Goal: Task Accomplishment & Management: Use online tool/utility

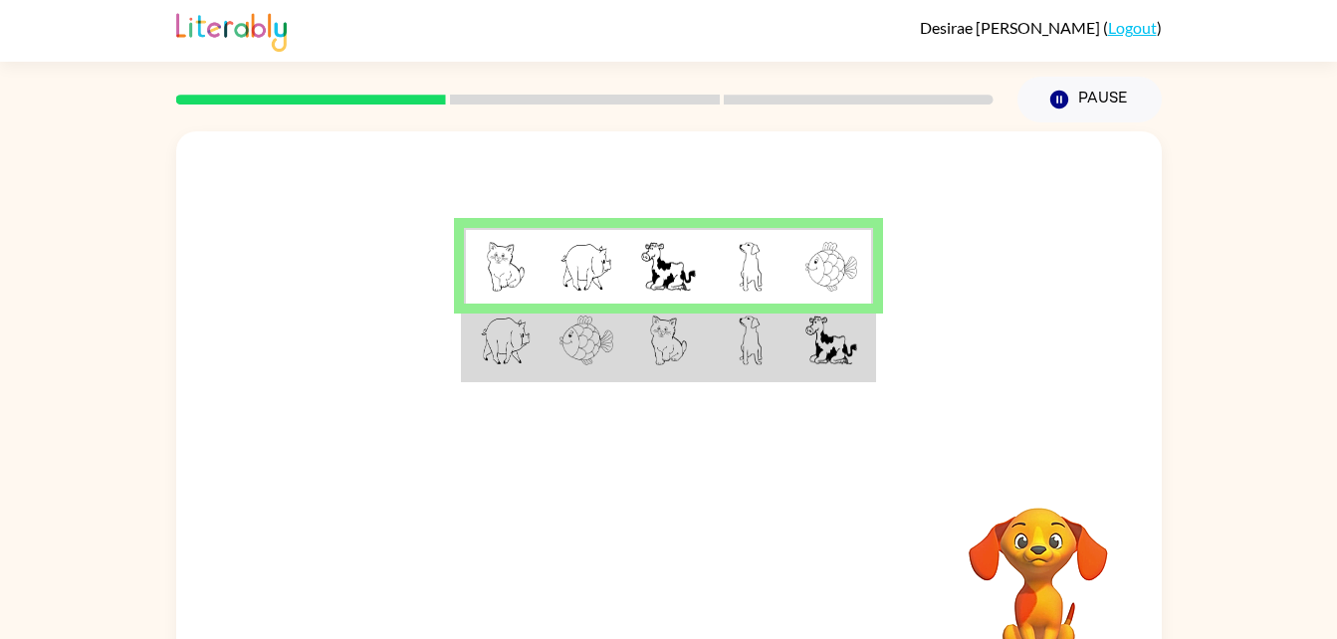
click at [783, 327] on td at bounding box center [751, 342] width 82 height 77
click at [770, 378] on td at bounding box center [751, 342] width 82 height 77
click at [754, 352] on img at bounding box center [751, 341] width 24 height 50
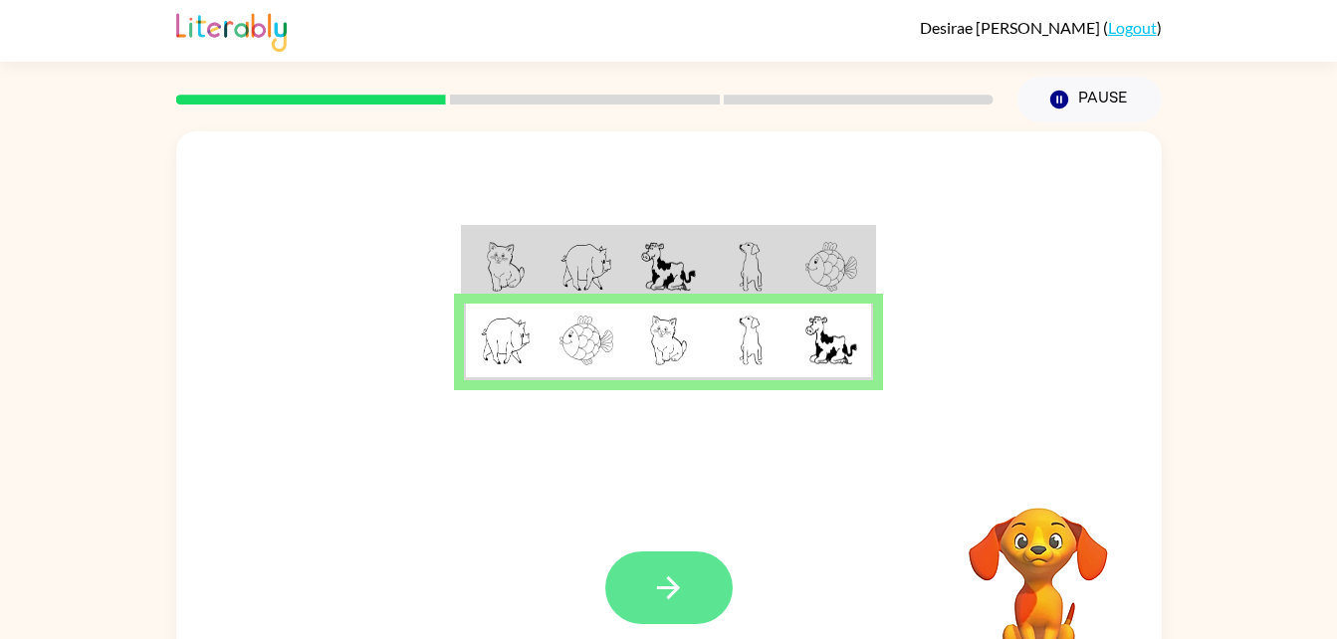
click at [691, 603] on button "button" at bounding box center [668, 588] width 127 height 73
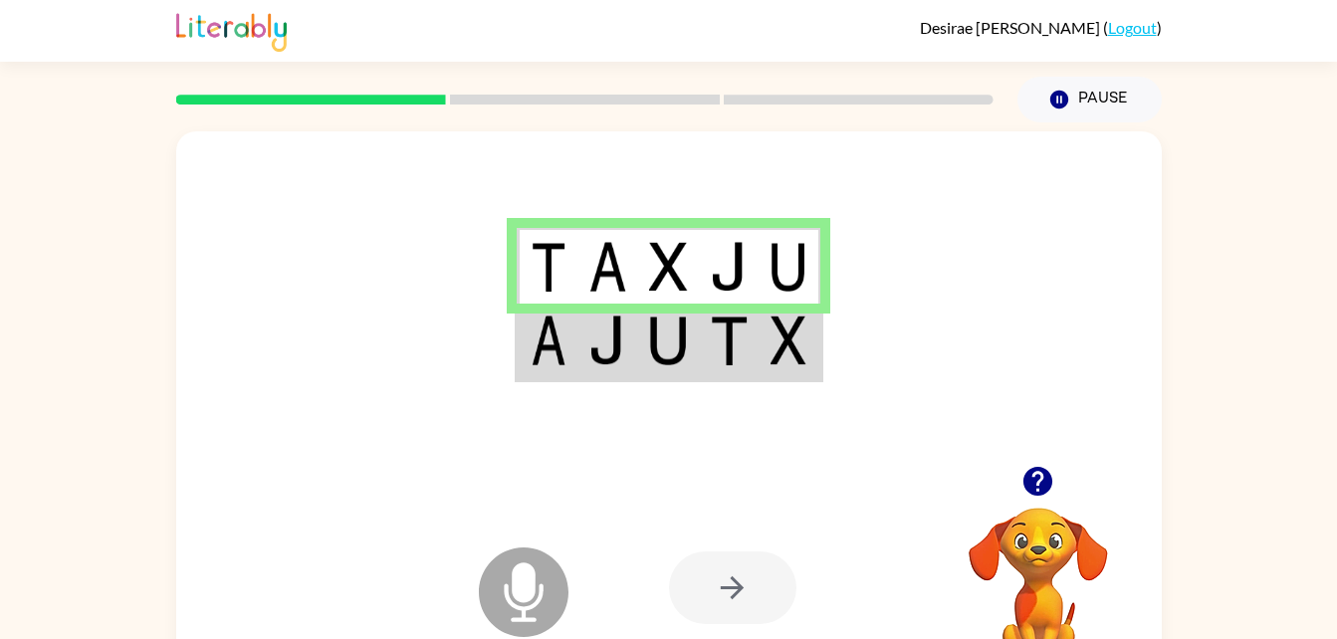
click at [543, 586] on icon "Microphone The Microphone is here when it is your turn to talk" at bounding box center [623, 617] width 299 height 149
click at [753, 577] on div at bounding box center [732, 588] width 127 height 73
click at [737, 369] on td at bounding box center [729, 342] width 61 height 77
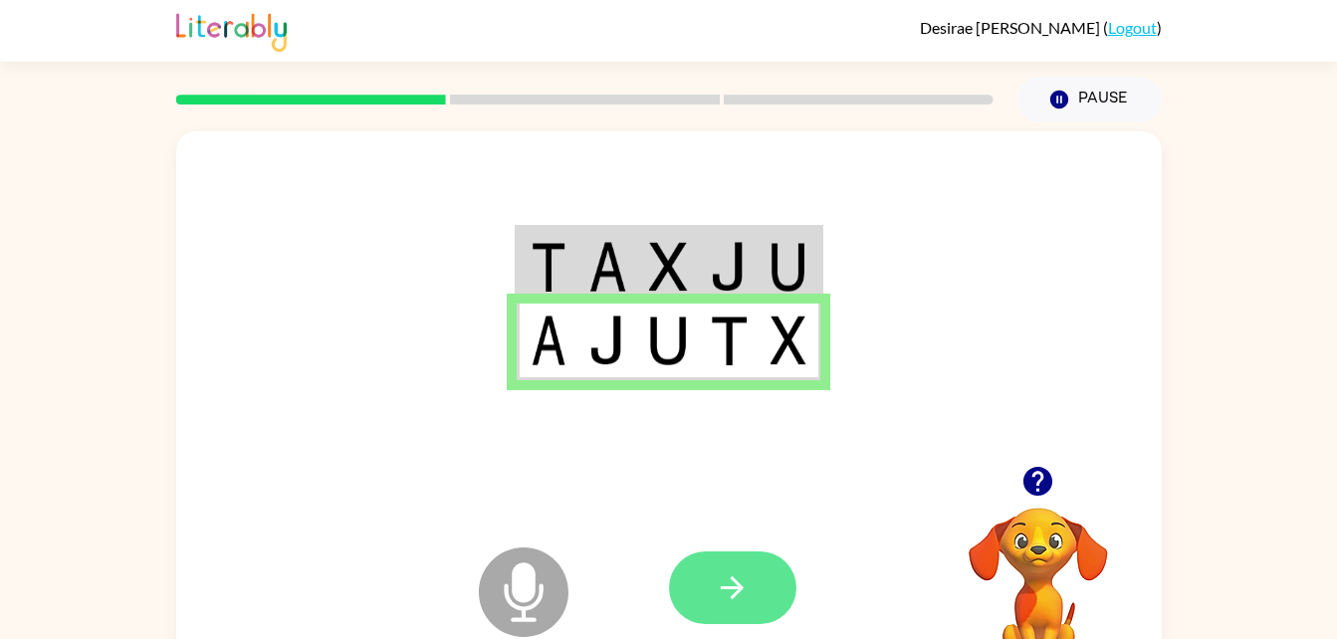
click at [756, 578] on button "button" at bounding box center [732, 588] width 127 height 73
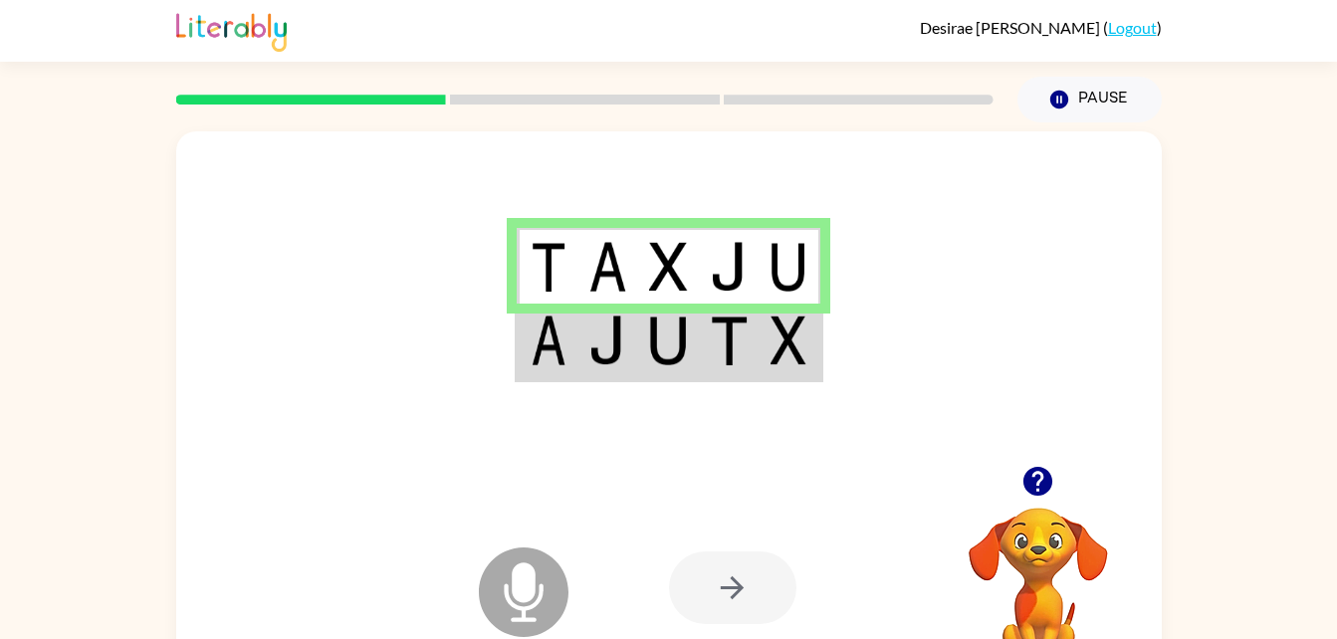
click at [743, 590] on div at bounding box center [732, 588] width 127 height 73
click at [715, 340] on img at bounding box center [729, 341] width 38 height 50
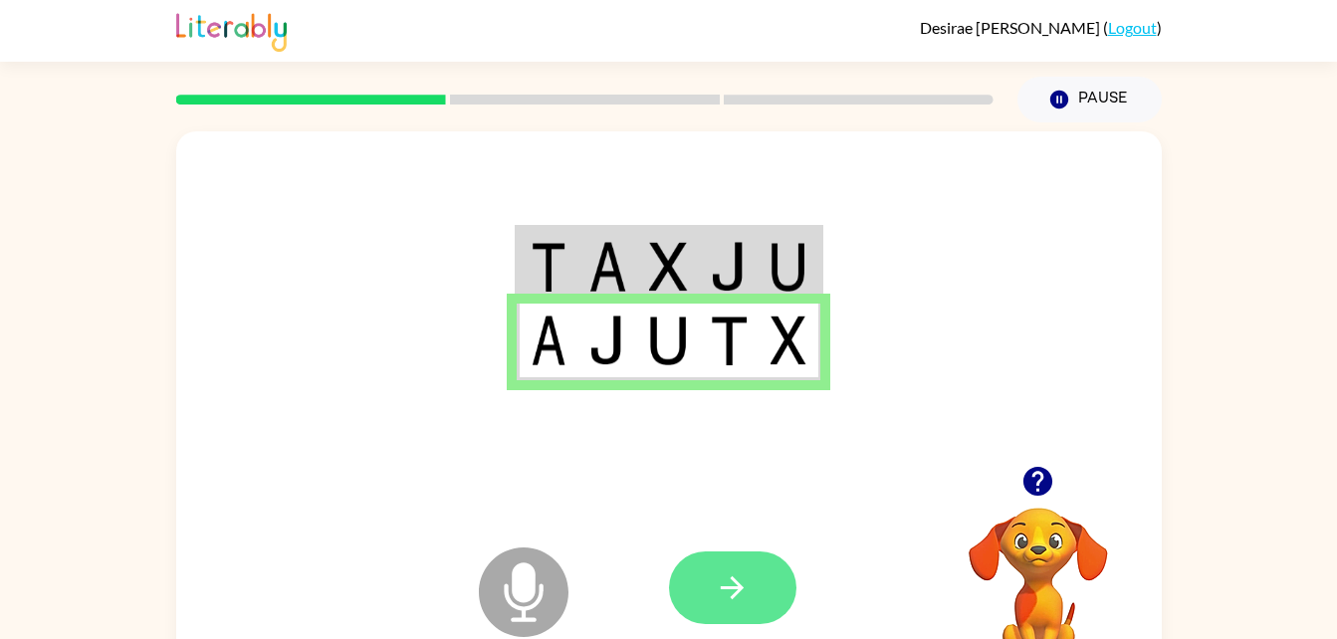
click at [762, 605] on button "button" at bounding box center [732, 588] width 127 height 73
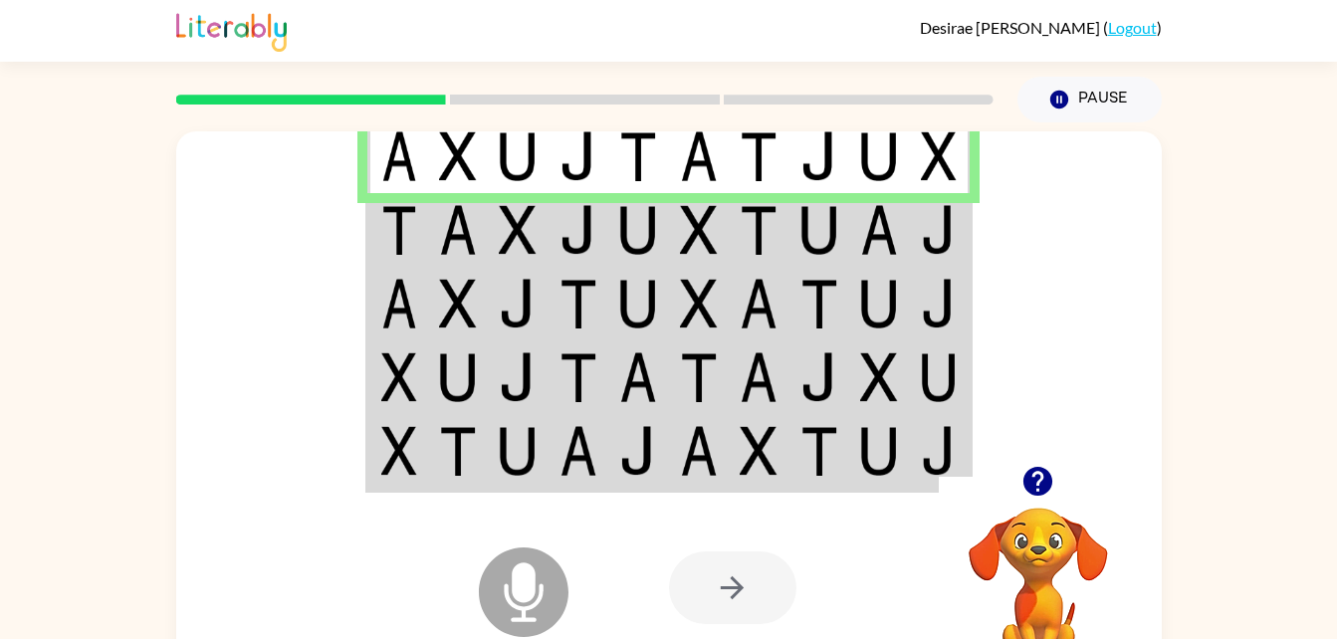
click at [545, 235] on td at bounding box center [518, 230] width 61 height 74
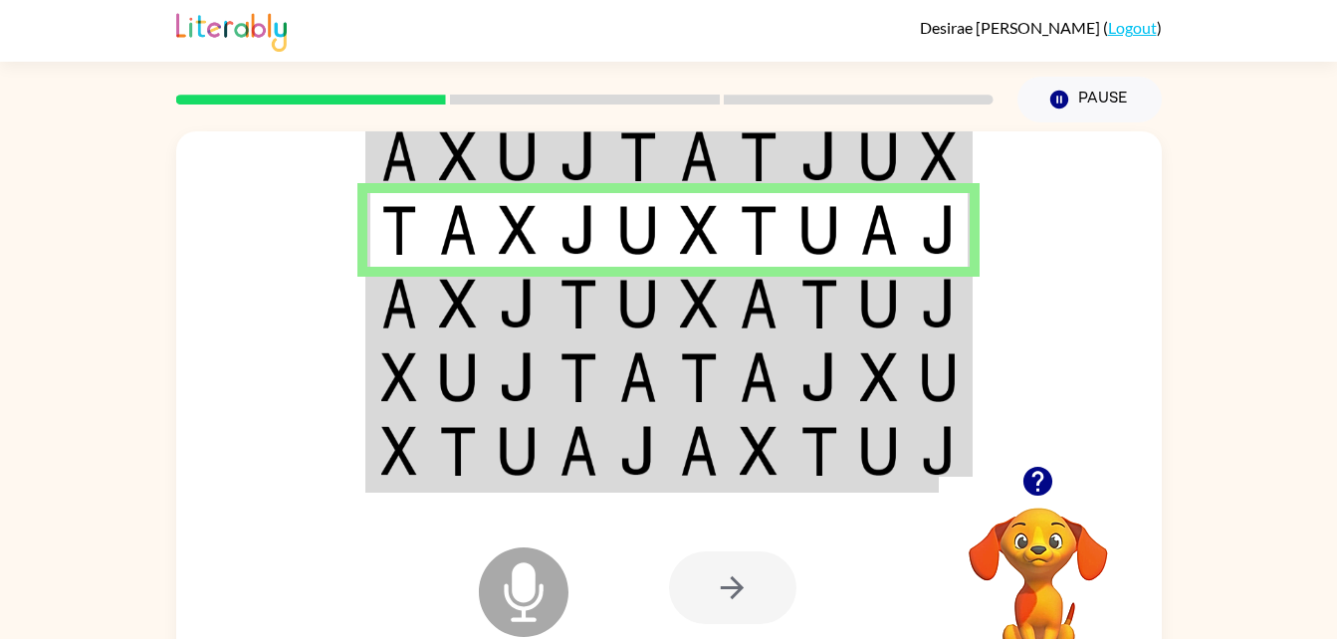
click at [632, 308] on img at bounding box center [638, 304] width 38 height 50
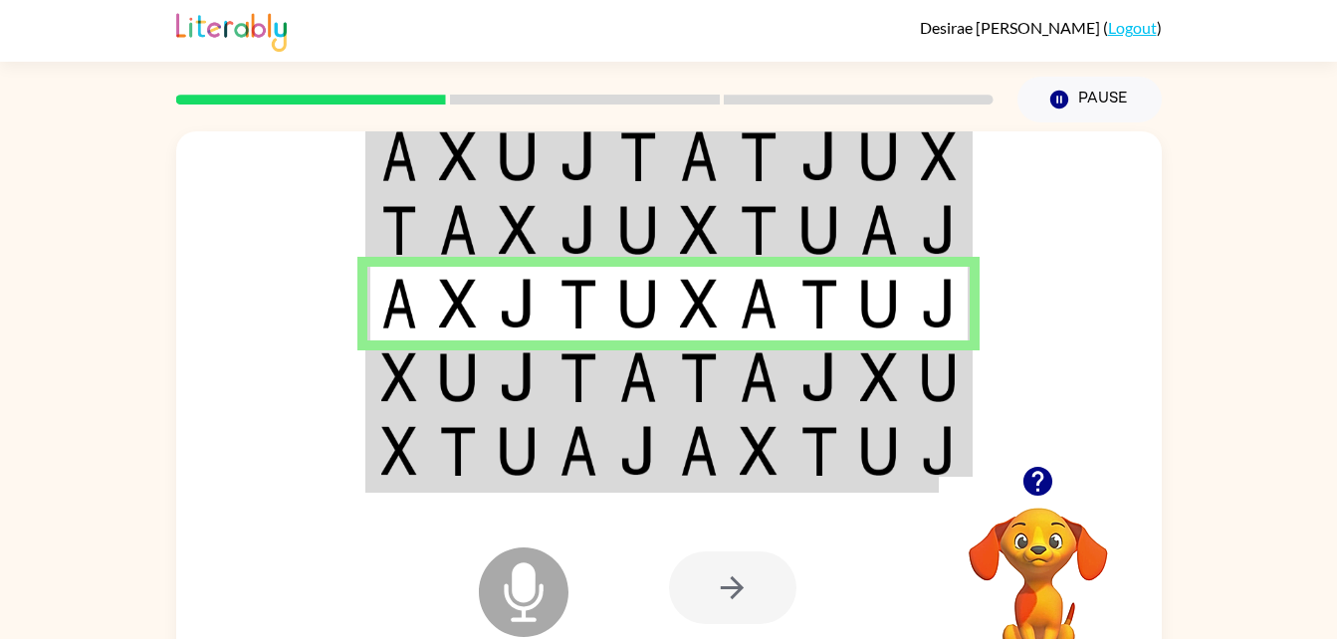
click at [431, 385] on td at bounding box center [458, 377] width 61 height 74
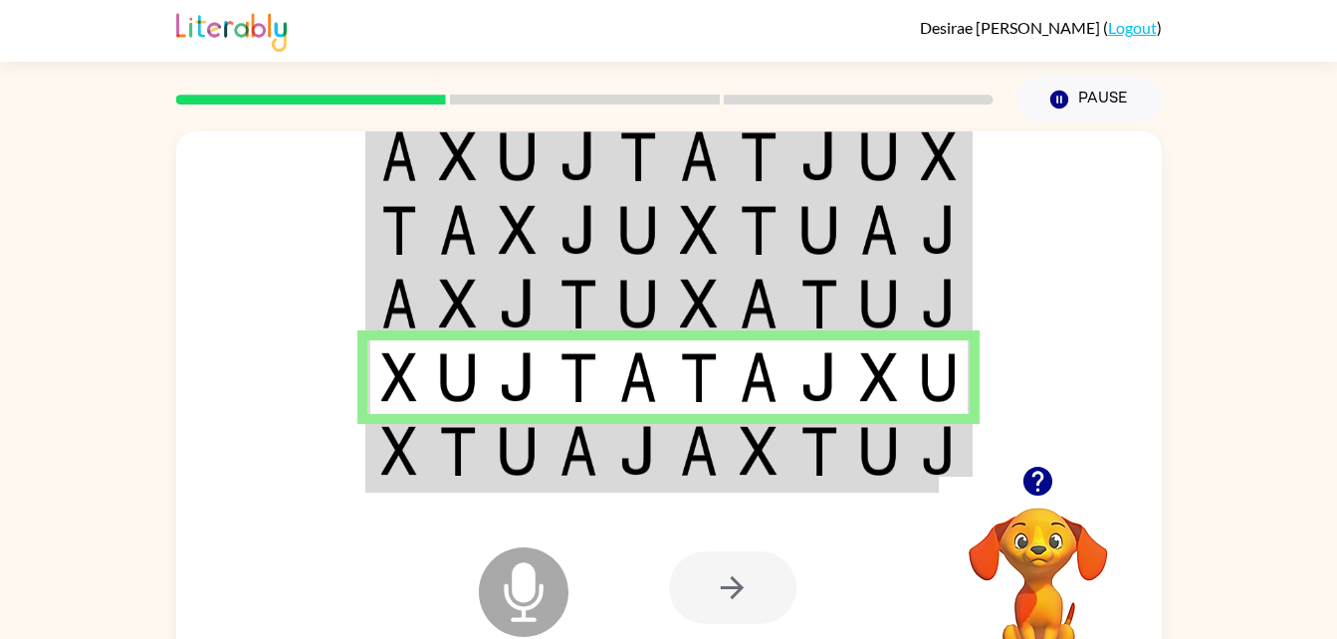
click at [431, 477] on div "Microphone The Microphone is here when it is your turn to talk" at bounding box center [474, 542] width 198 height 132
click at [527, 452] on img at bounding box center [518, 451] width 38 height 50
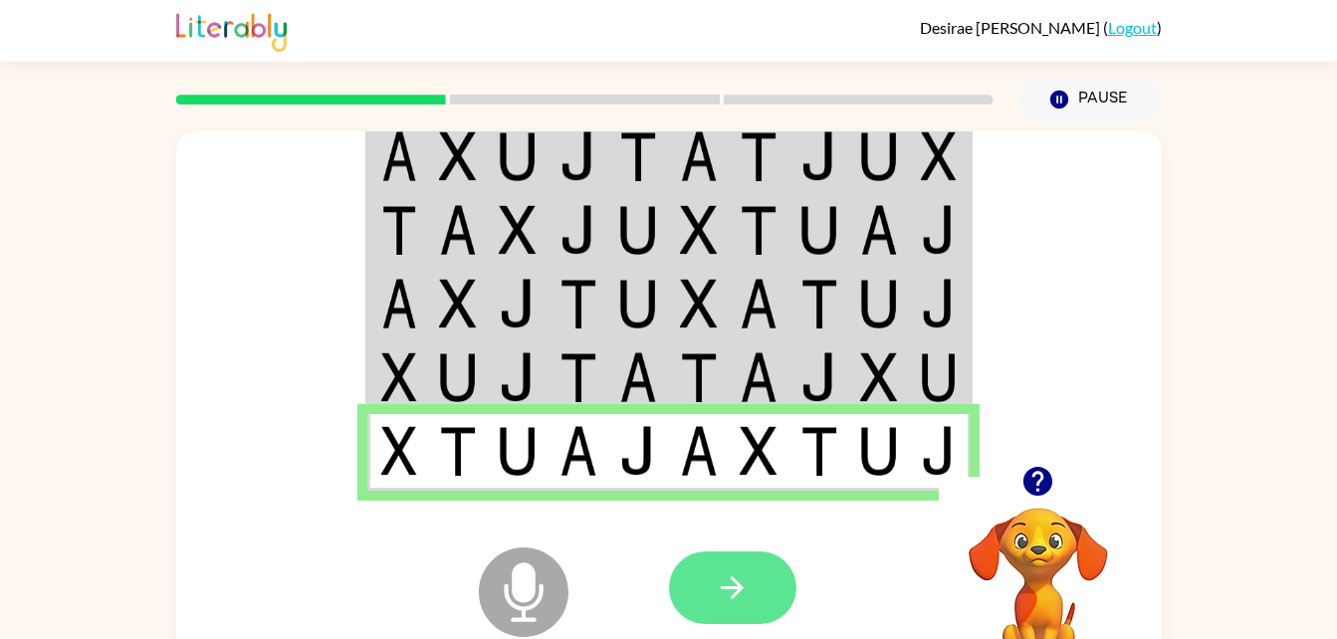
click at [751, 616] on button "button" at bounding box center [732, 588] width 127 height 73
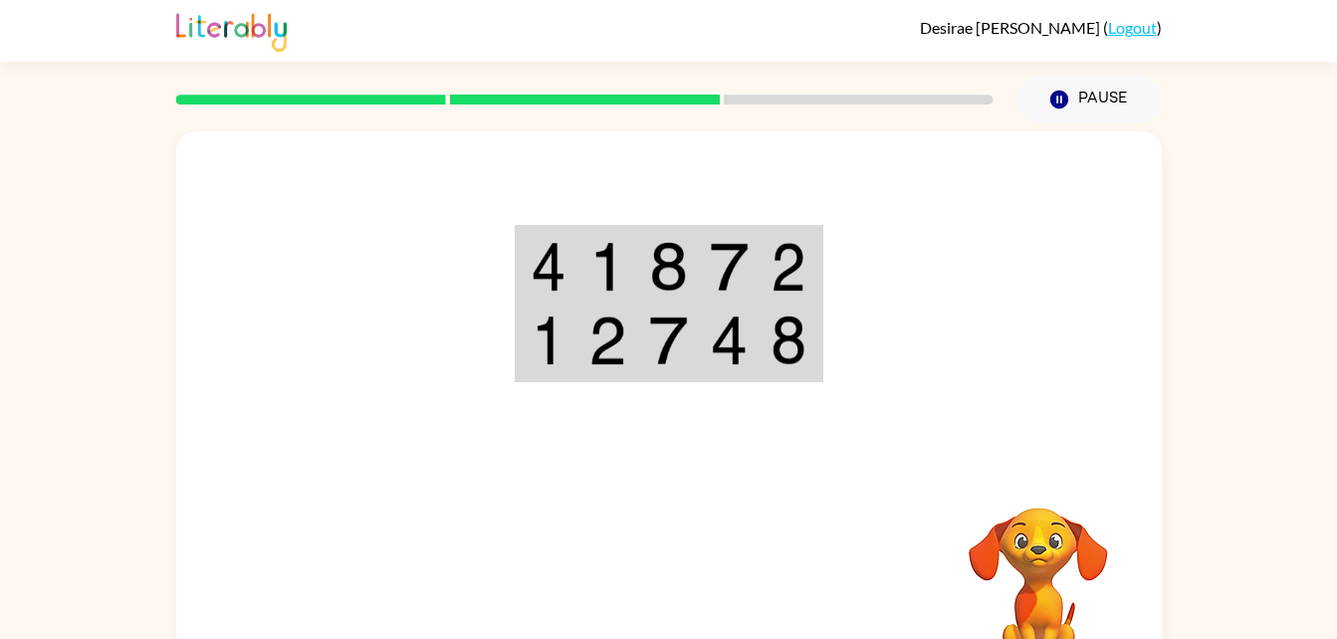
click at [630, 291] on td at bounding box center [607, 266] width 61 height 77
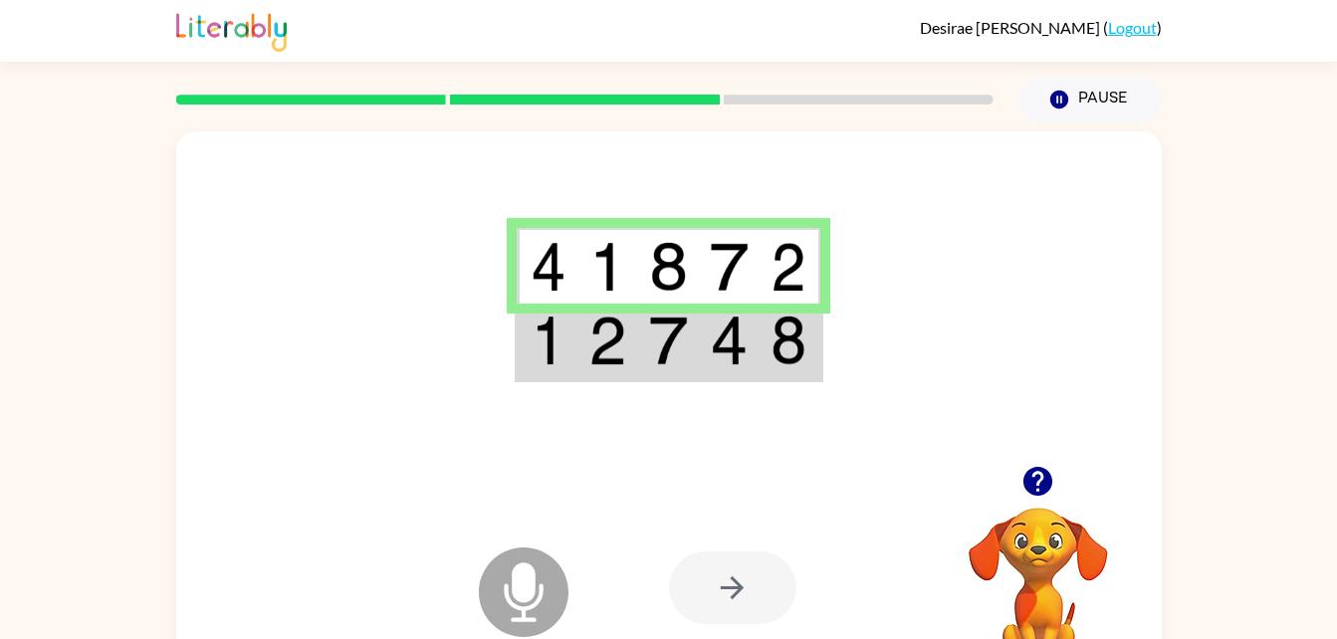
click at [660, 361] on img at bounding box center [668, 341] width 38 height 50
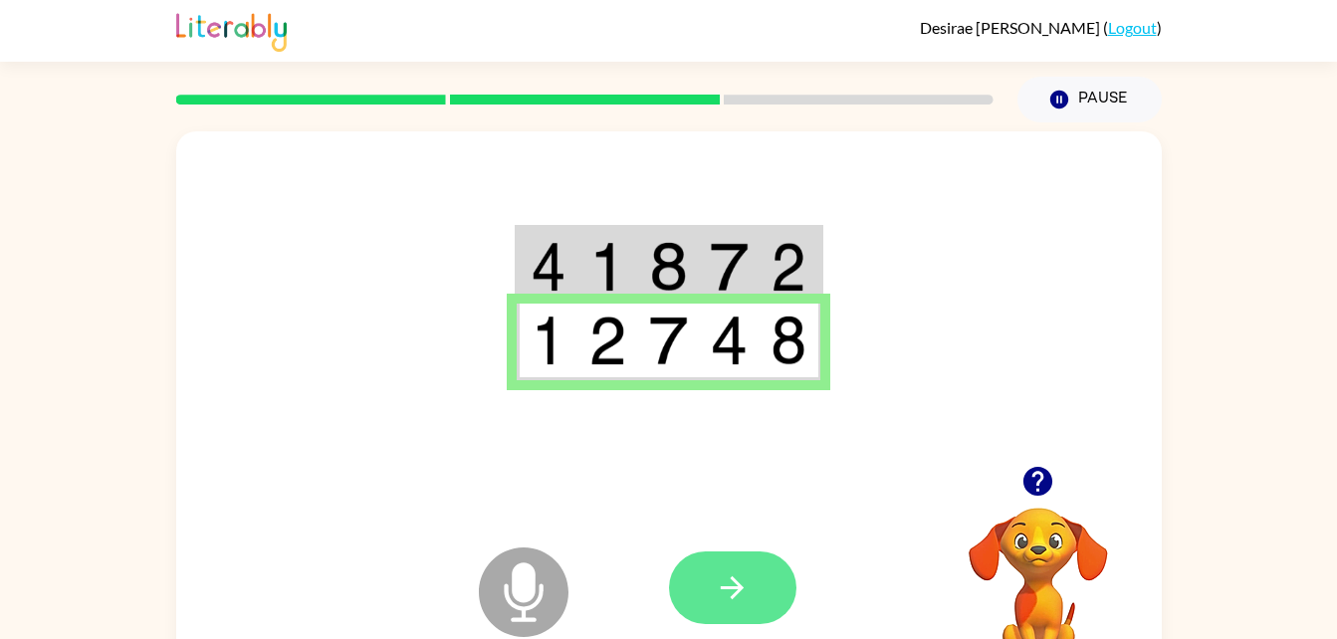
click at [754, 595] on button "button" at bounding box center [732, 588] width 127 height 73
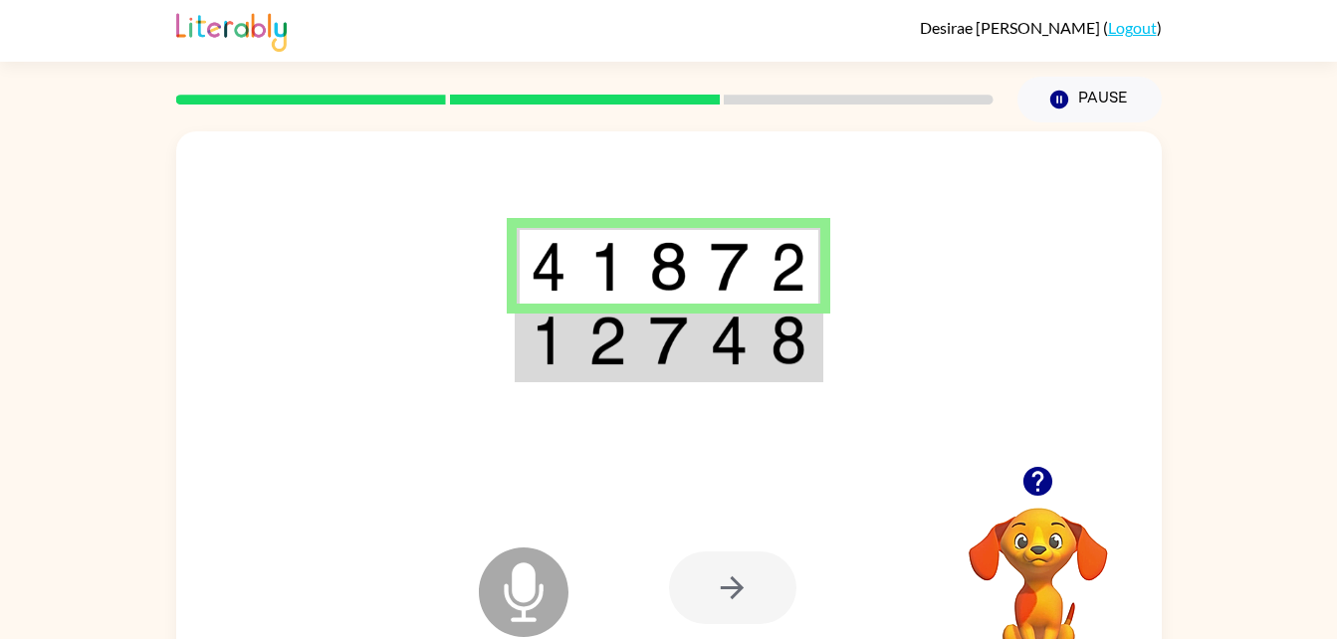
click at [626, 322] on img at bounding box center [607, 341] width 38 height 50
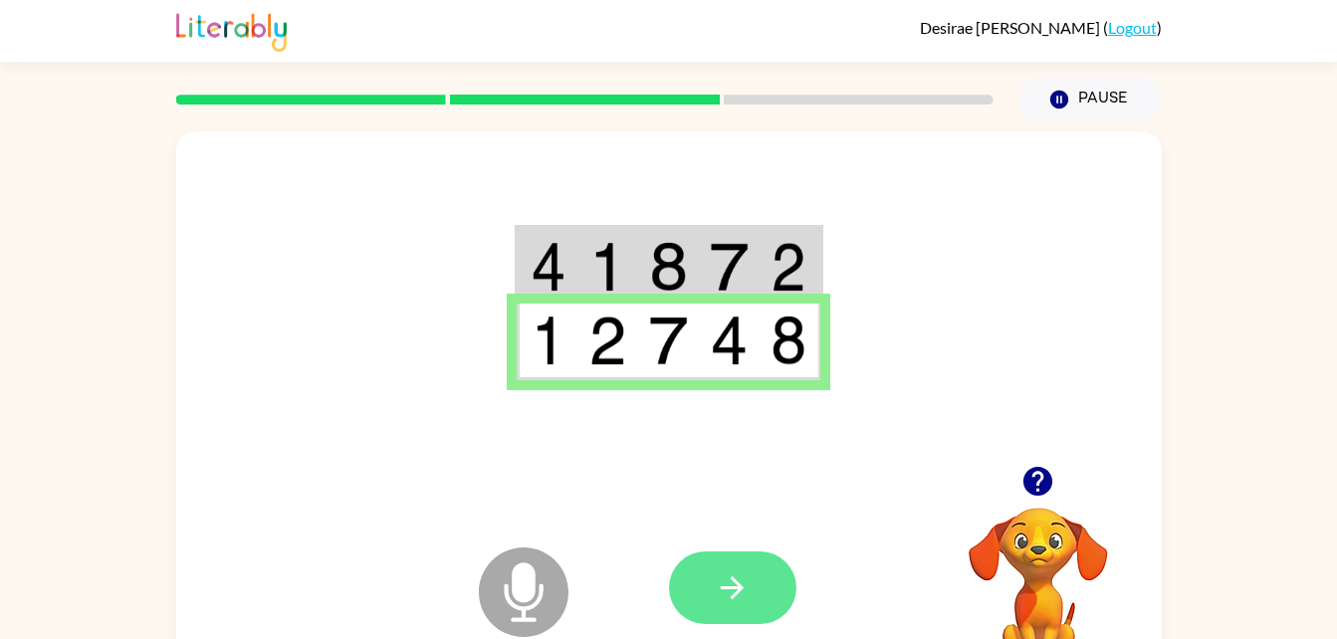
click at [765, 586] on button "button" at bounding box center [732, 588] width 127 height 73
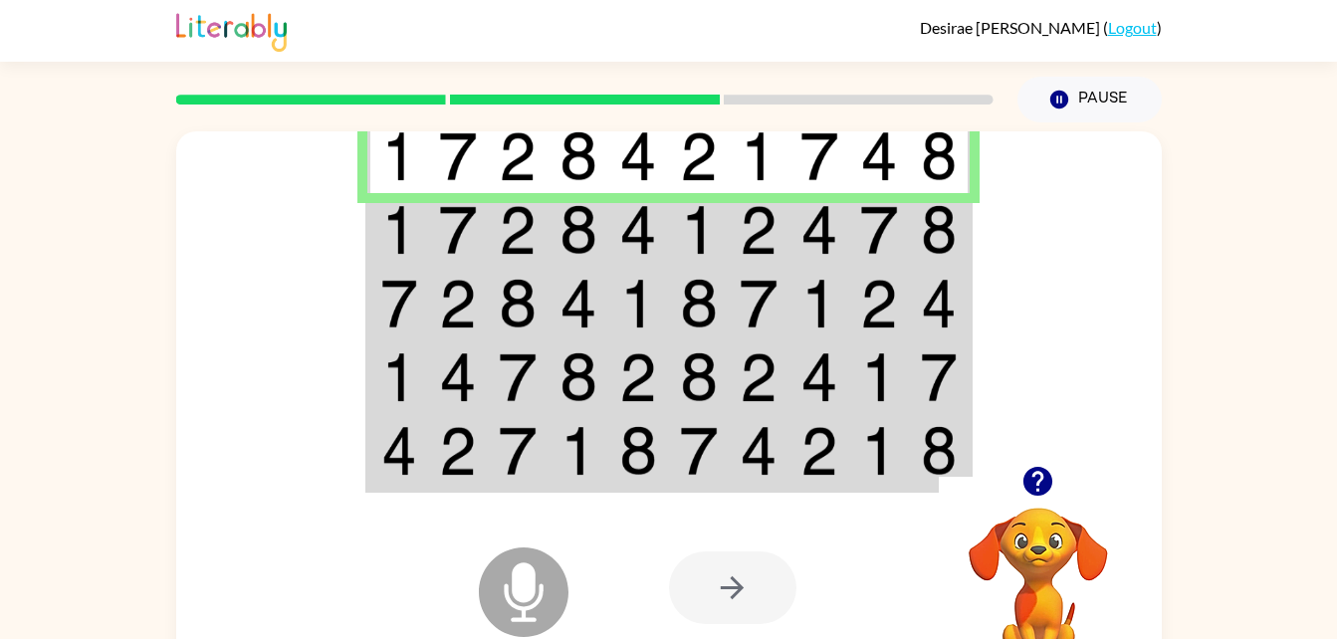
click at [525, 238] on img at bounding box center [518, 230] width 38 height 50
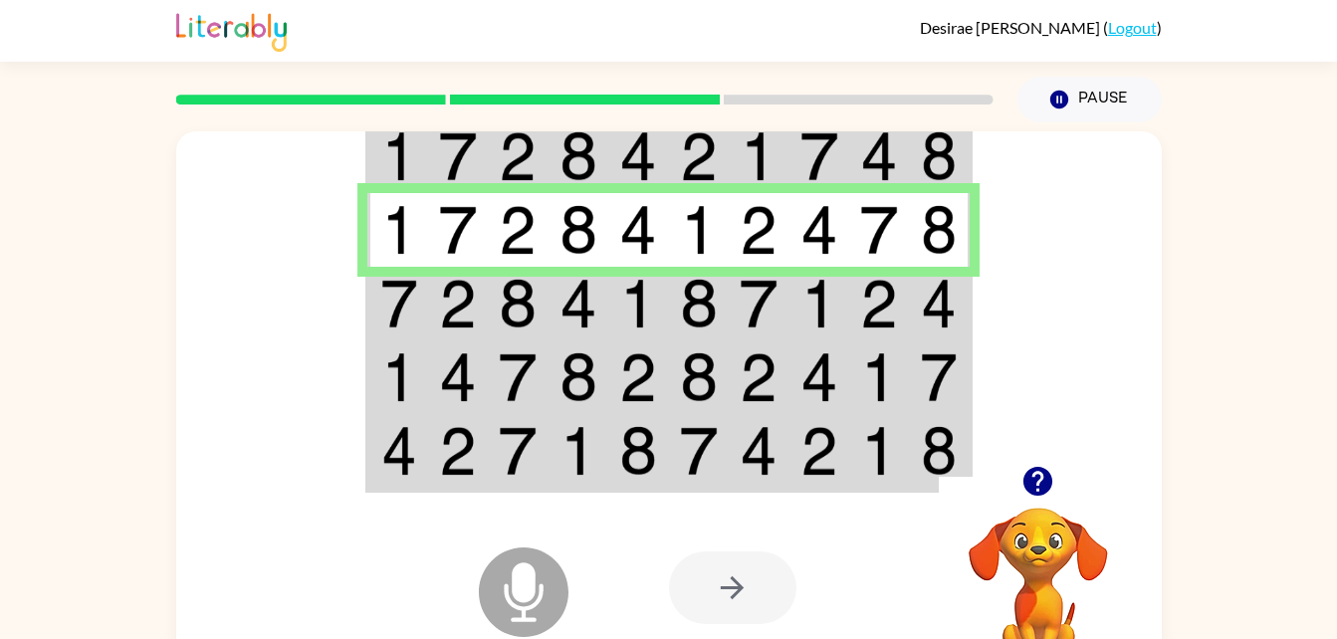
click at [564, 319] on img at bounding box center [578, 304] width 38 height 50
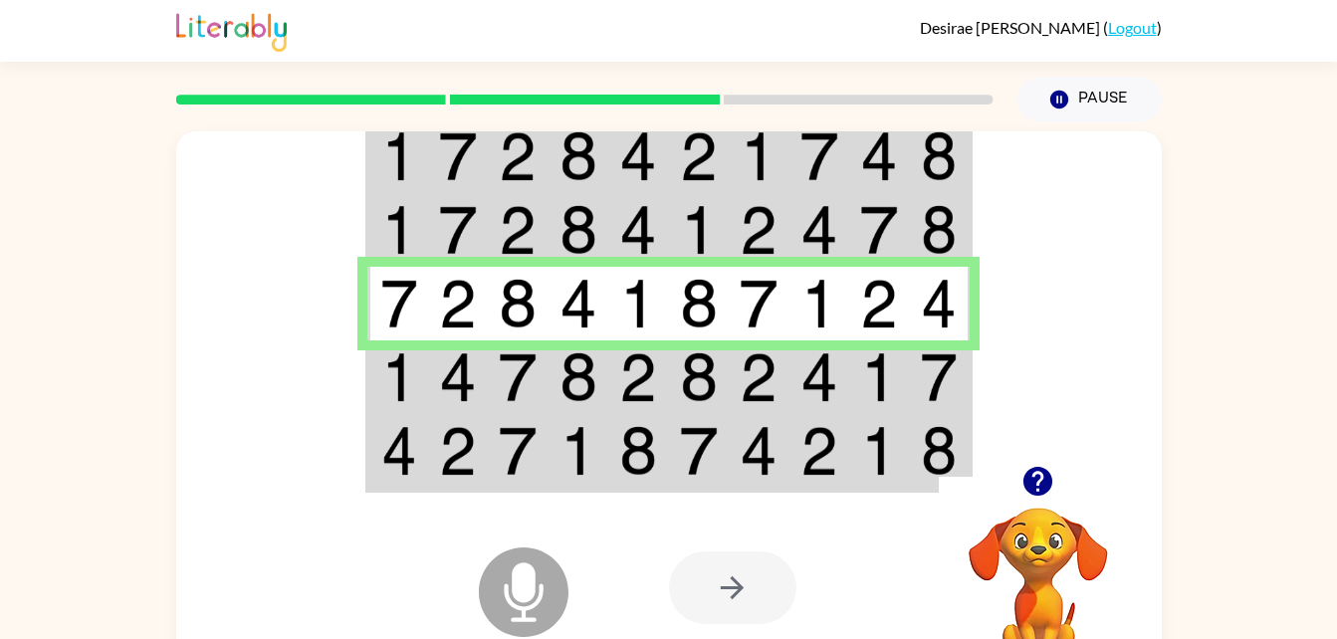
click at [635, 365] on img at bounding box center [638, 377] width 38 height 50
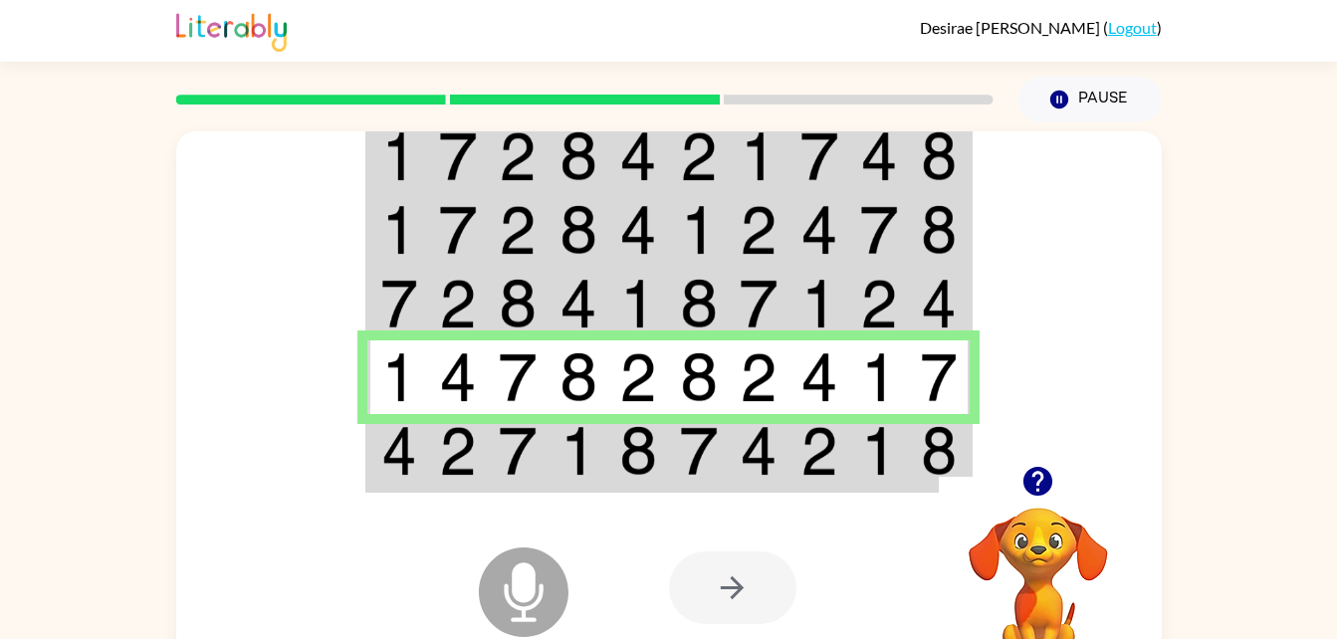
click at [651, 471] on img at bounding box center [638, 451] width 38 height 50
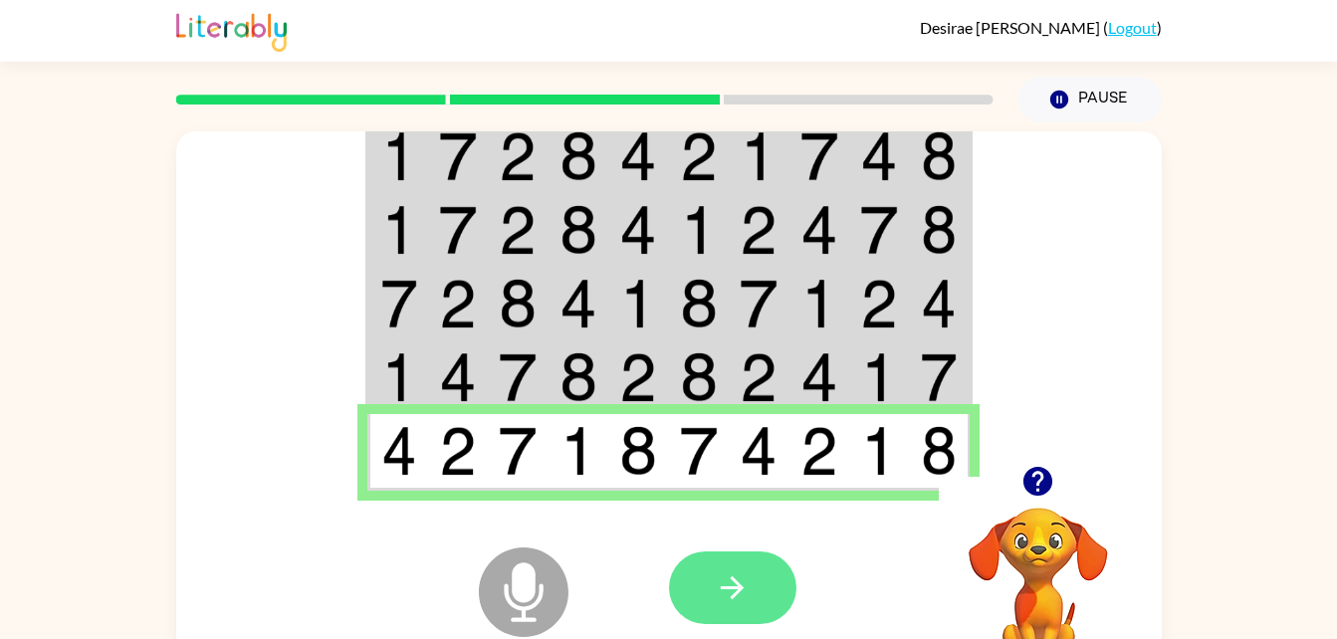
click at [752, 606] on button "button" at bounding box center [732, 588] width 127 height 73
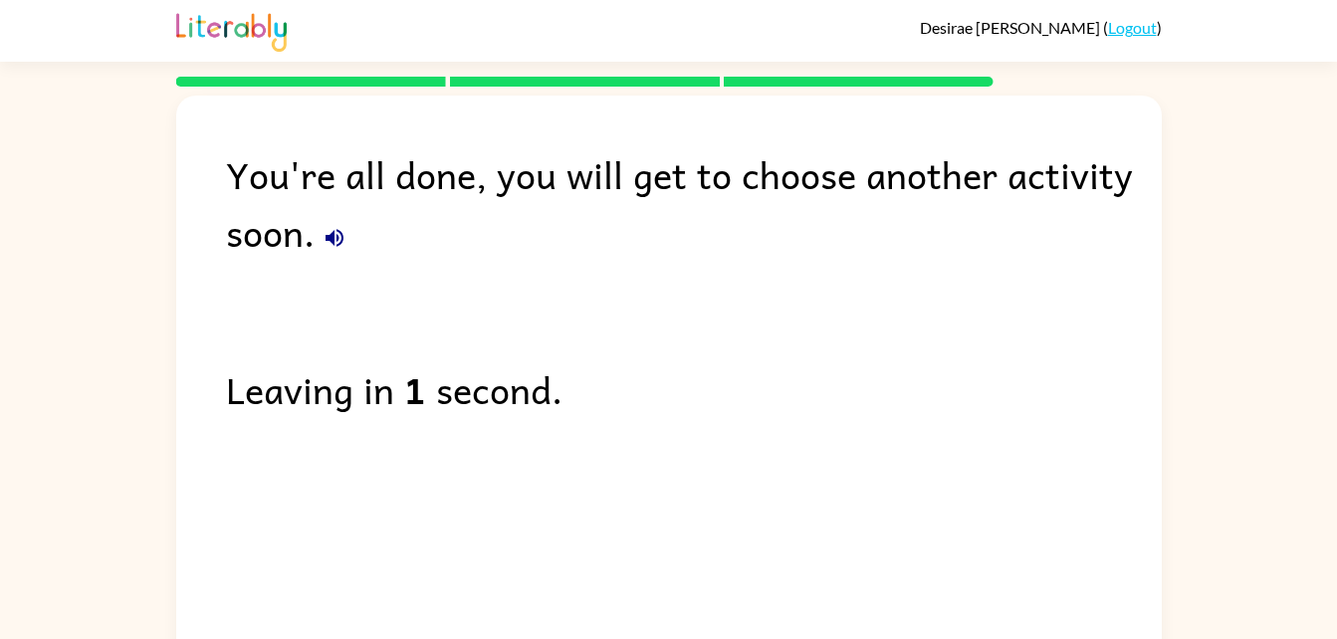
click at [343, 245] on icon "button" at bounding box center [335, 238] width 24 height 24
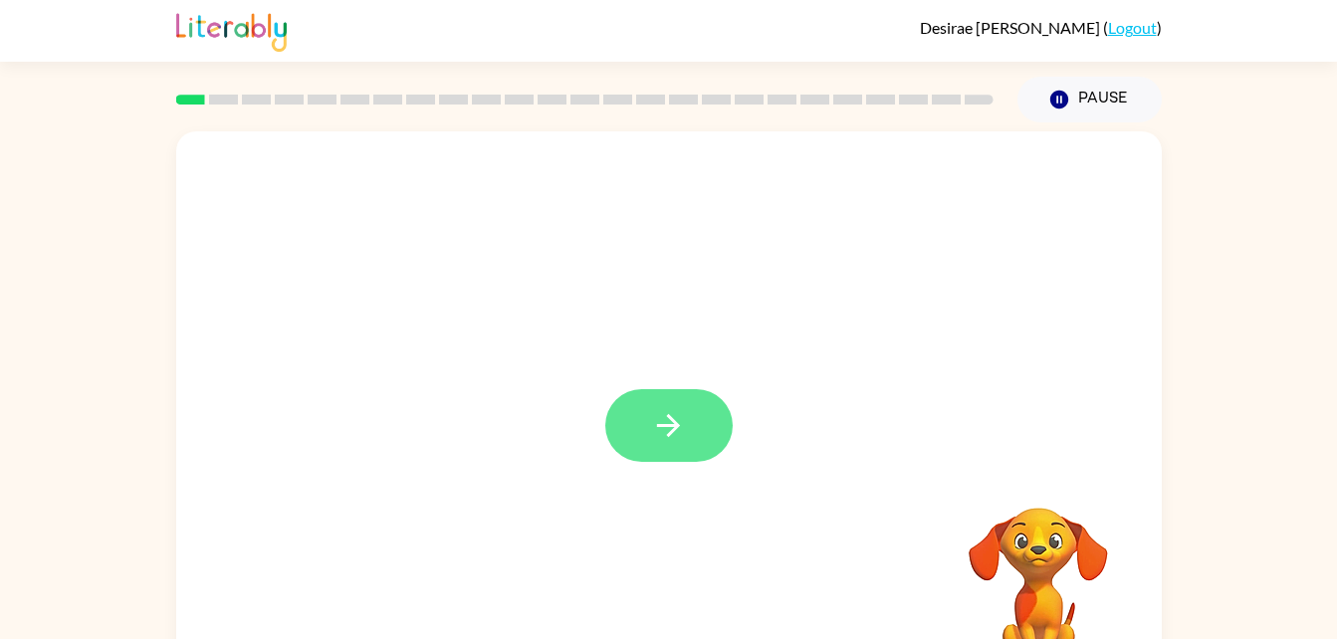
click at [700, 420] on button "button" at bounding box center [668, 425] width 127 height 73
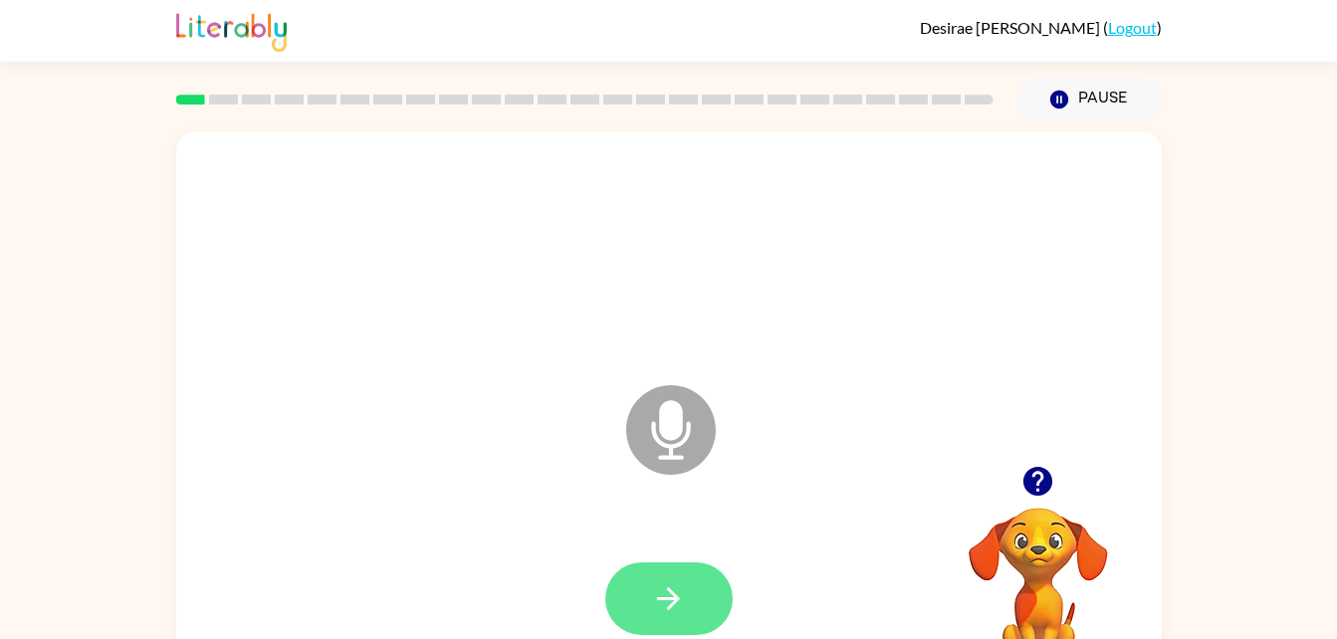
click at [699, 589] on button "button" at bounding box center [668, 598] width 127 height 73
click at [691, 594] on button "button" at bounding box center [668, 598] width 127 height 73
click at [707, 604] on button "button" at bounding box center [668, 598] width 127 height 73
click at [700, 594] on button "button" at bounding box center [668, 598] width 127 height 73
click at [682, 587] on icon "button" at bounding box center [668, 598] width 35 height 35
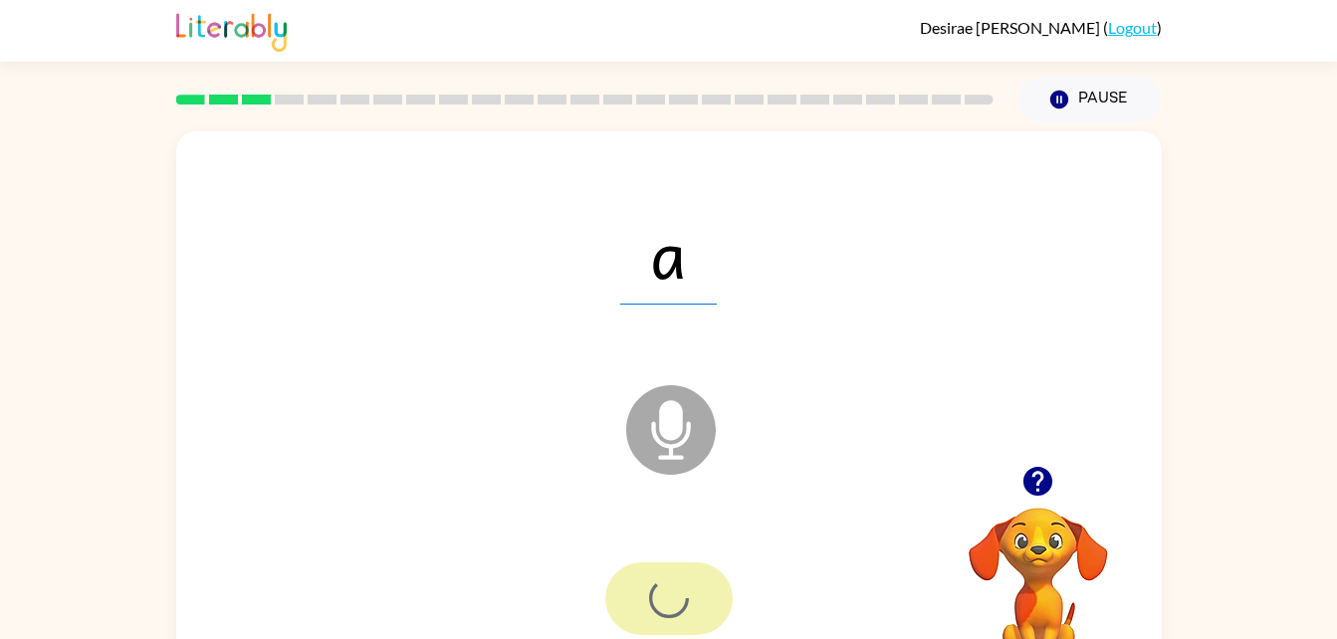
click at [684, 585] on div at bounding box center [668, 598] width 127 height 73
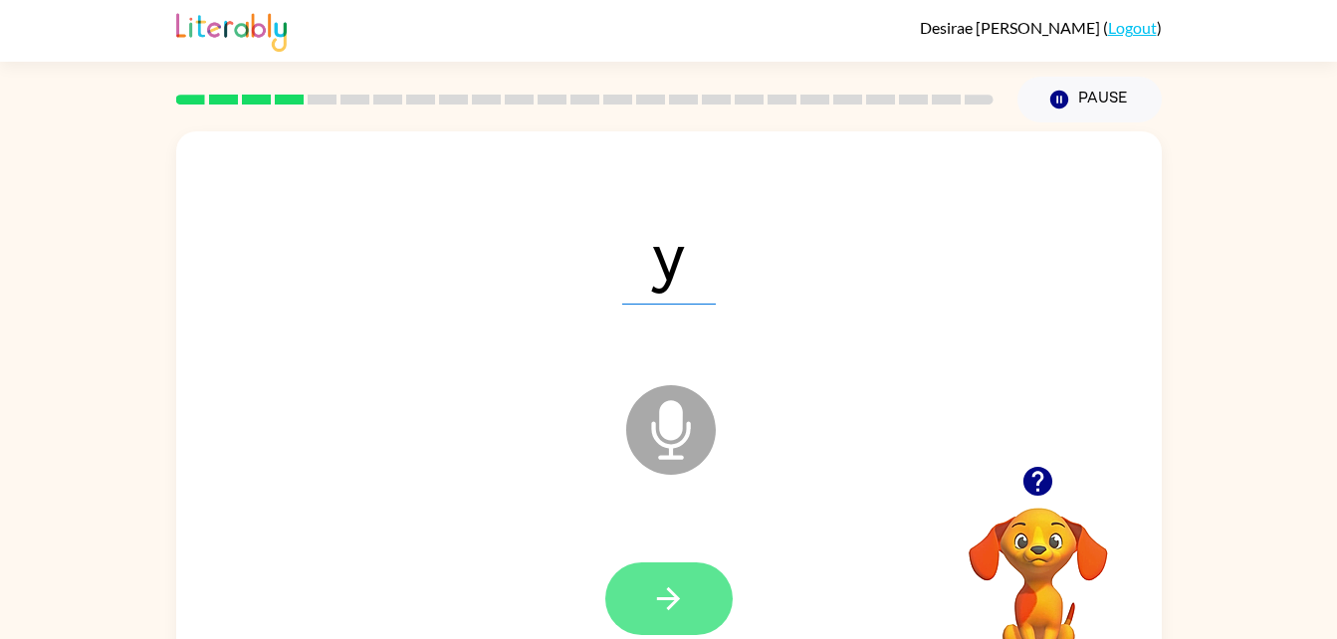
click at [667, 594] on icon "button" at bounding box center [668, 598] width 35 height 35
click at [697, 573] on button "button" at bounding box center [668, 598] width 127 height 73
click at [668, 606] on icon "button" at bounding box center [668, 598] width 35 height 35
click at [703, 602] on button "button" at bounding box center [668, 598] width 127 height 73
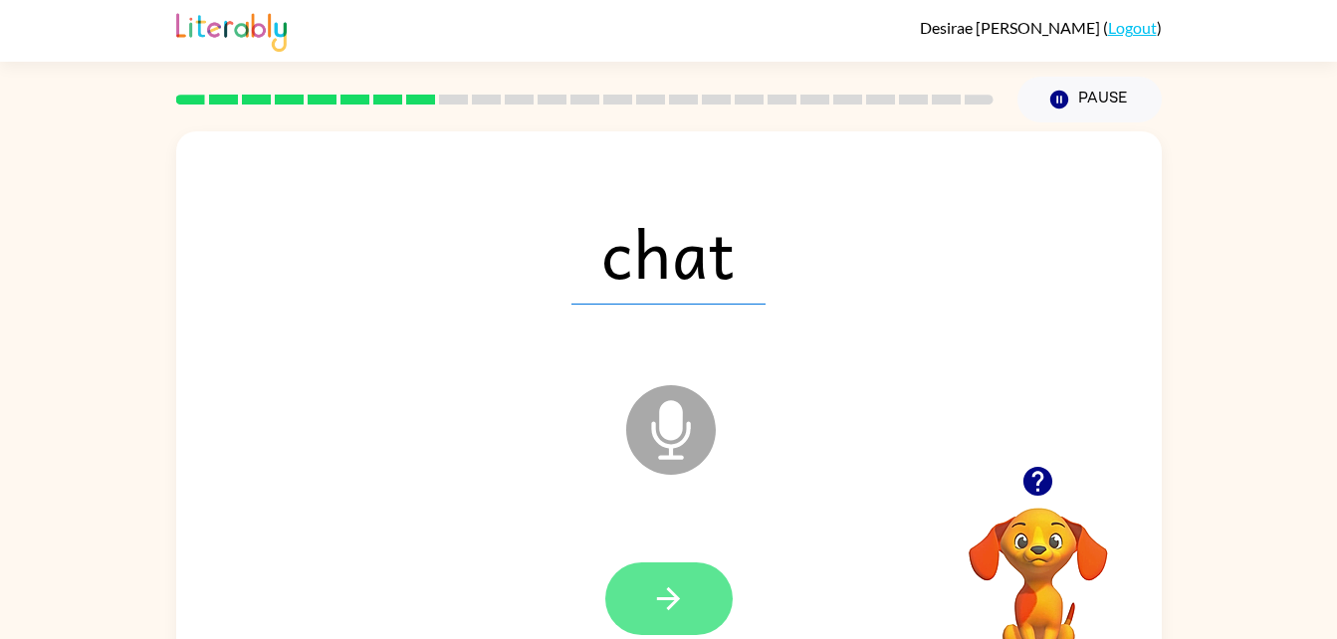
click at [691, 591] on button "button" at bounding box center [668, 598] width 127 height 73
click at [659, 594] on icon "button" at bounding box center [668, 598] width 35 height 35
click at [686, 585] on button "button" at bounding box center [668, 598] width 127 height 73
click at [679, 599] on icon "button" at bounding box center [668, 598] width 23 height 23
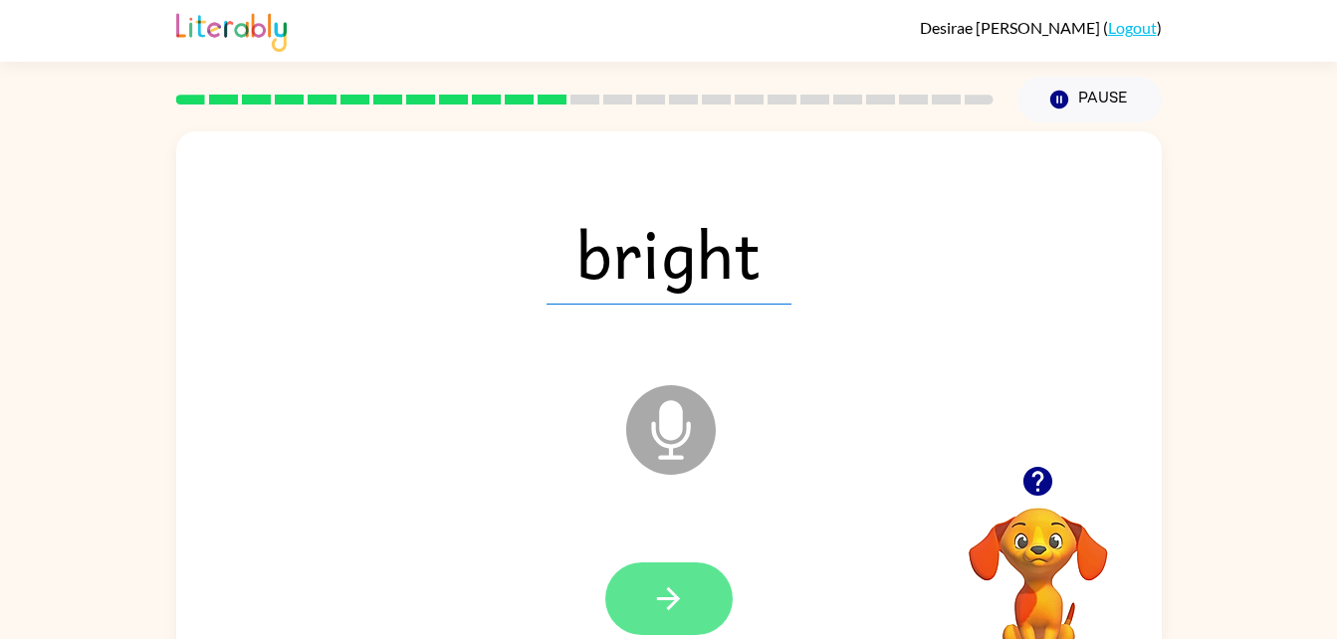
click at [670, 582] on icon "button" at bounding box center [668, 598] width 35 height 35
click at [682, 583] on icon "button" at bounding box center [668, 598] width 35 height 35
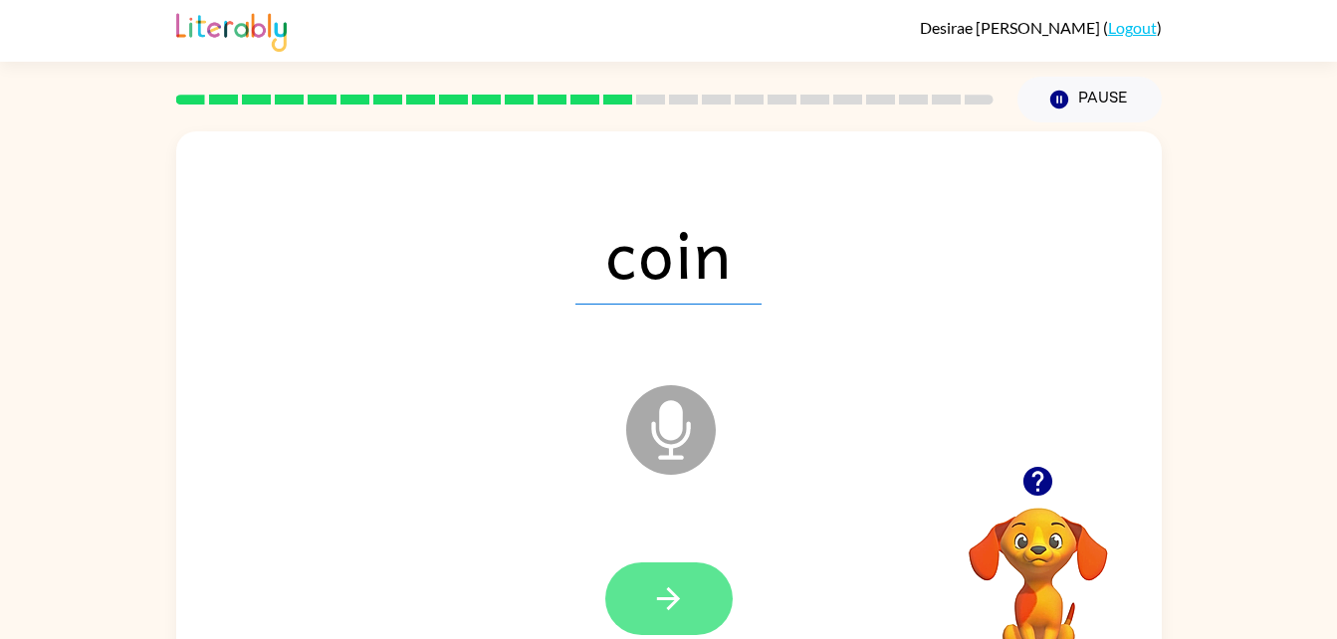
click at [687, 569] on button "button" at bounding box center [668, 598] width 127 height 73
click at [680, 590] on icon "button" at bounding box center [668, 598] width 35 height 35
click at [692, 620] on button "button" at bounding box center [668, 598] width 127 height 73
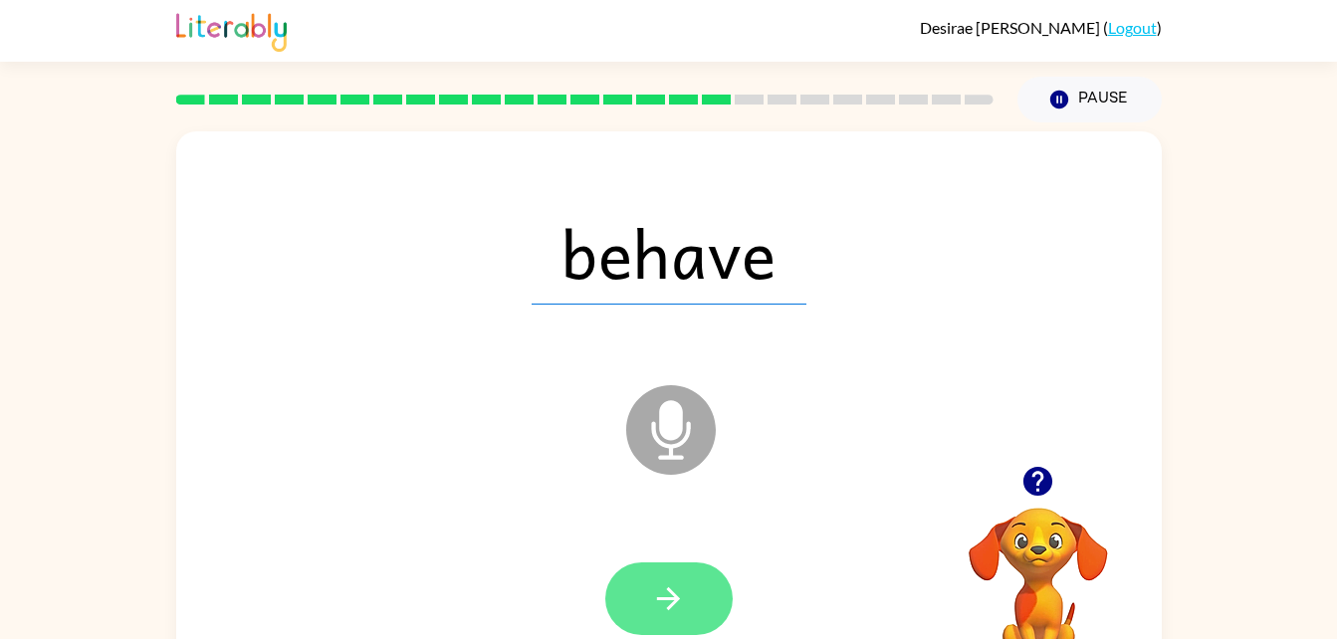
click at [685, 599] on icon "button" at bounding box center [668, 598] width 35 height 35
click at [677, 585] on icon "button" at bounding box center [668, 598] width 35 height 35
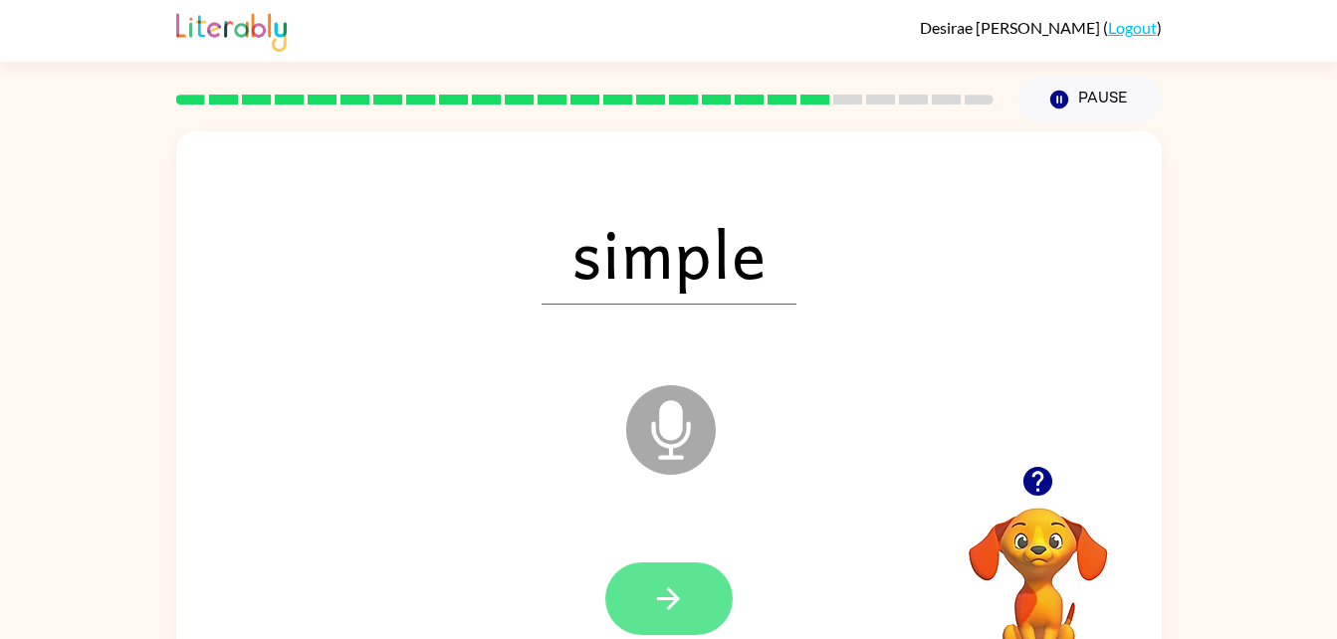
click at [697, 625] on button "button" at bounding box center [668, 598] width 127 height 73
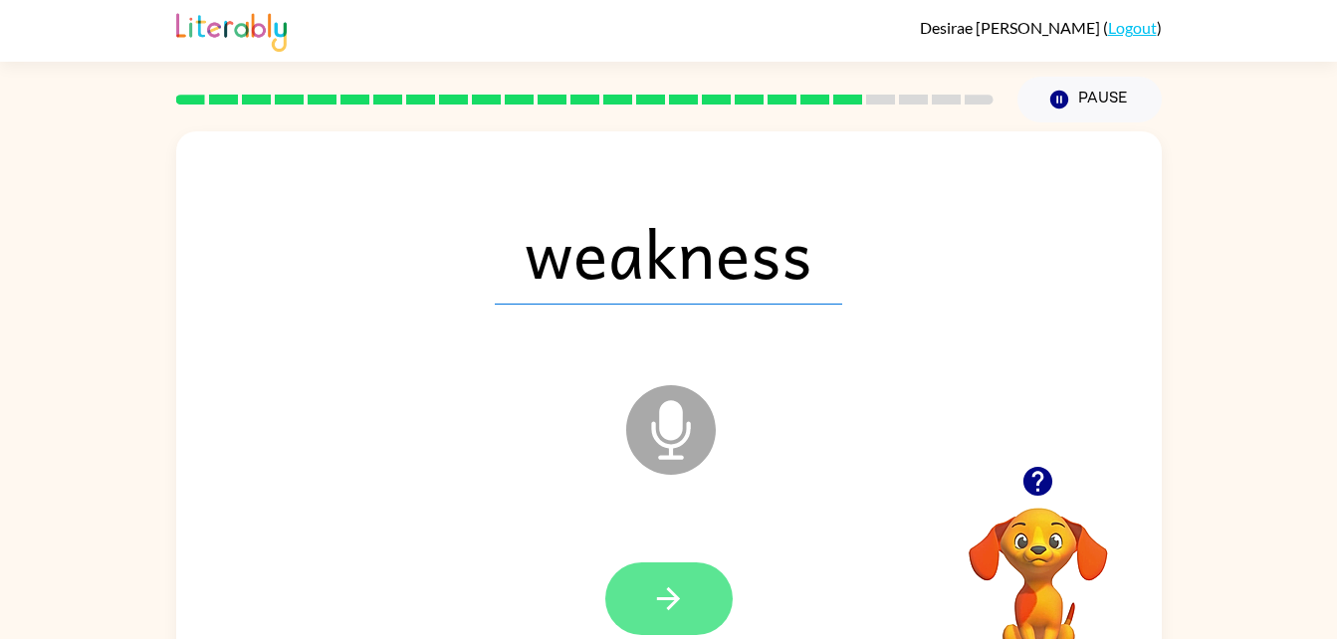
click at [697, 595] on button "button" at bounding box center [668, 598] width 127 height 73
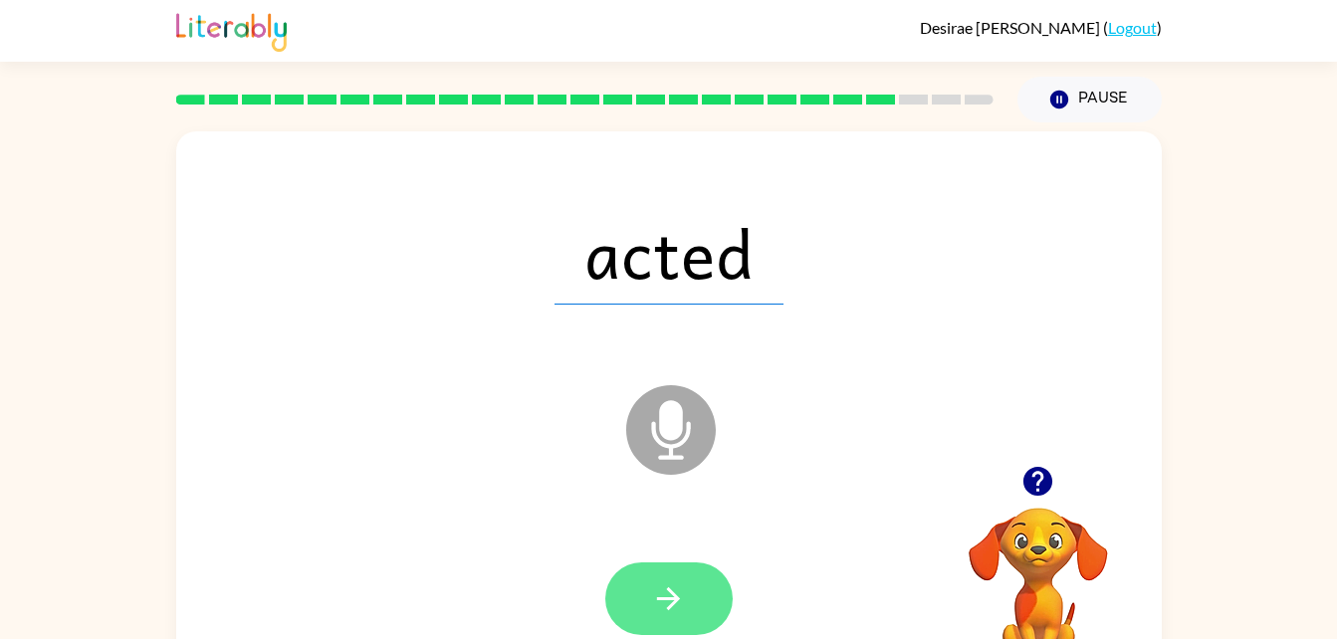
click at [682, 609] on icon "button" at bounding box center [668, 598] width 35 height 35
click at [679, 600] on icon "button" at bounding box center [668, 598] width 35 height 35
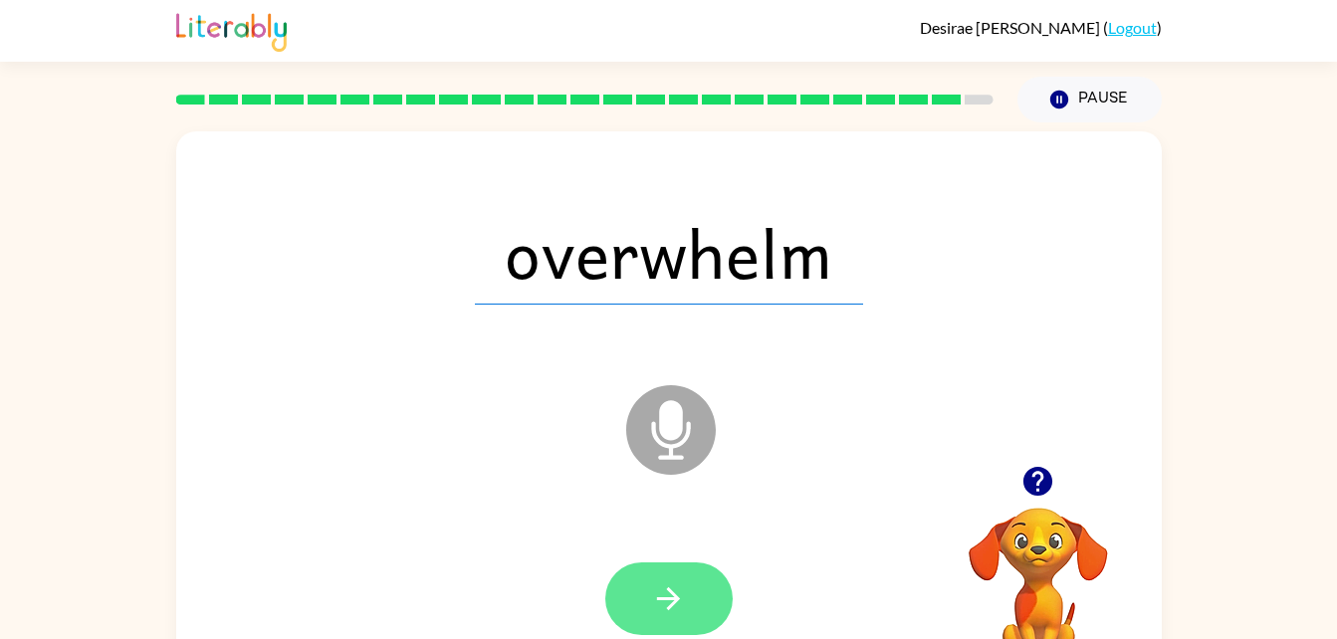
click at [666, 606] on icon "button" at bounding box center [668, 598] width 35 height 35
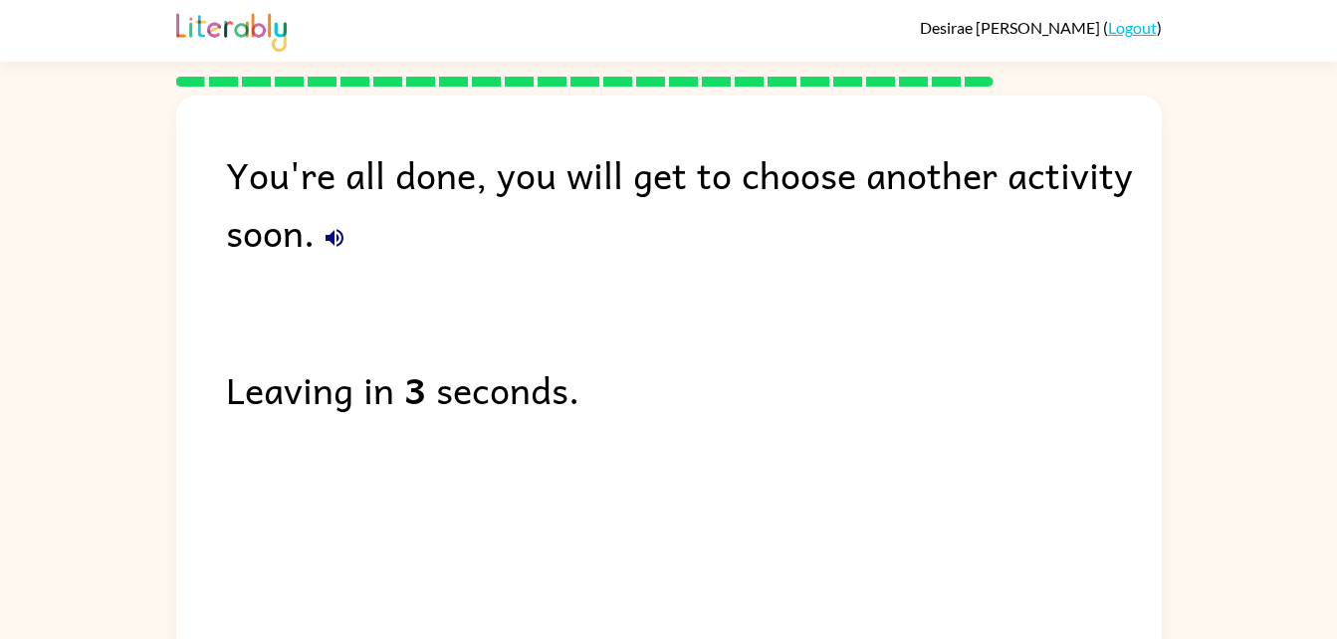
click at [348, 255] on div "You're all done, you will get to choose another activity soon." at bounding box center [694, 202] width 936 height 115
click at [341, 235] on icon "button" at bounding box center [335, 238] width 18 height 18
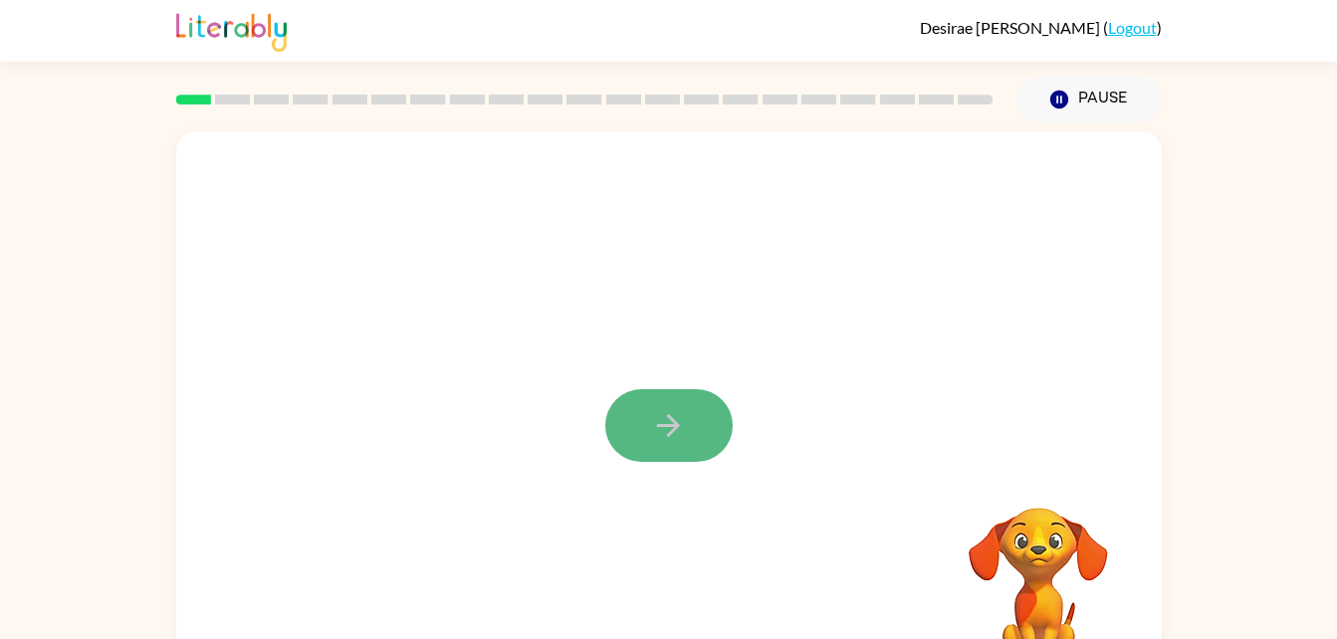
click at [704, 408] on button "button" at bounding box center [668, 425] width 127 height 73
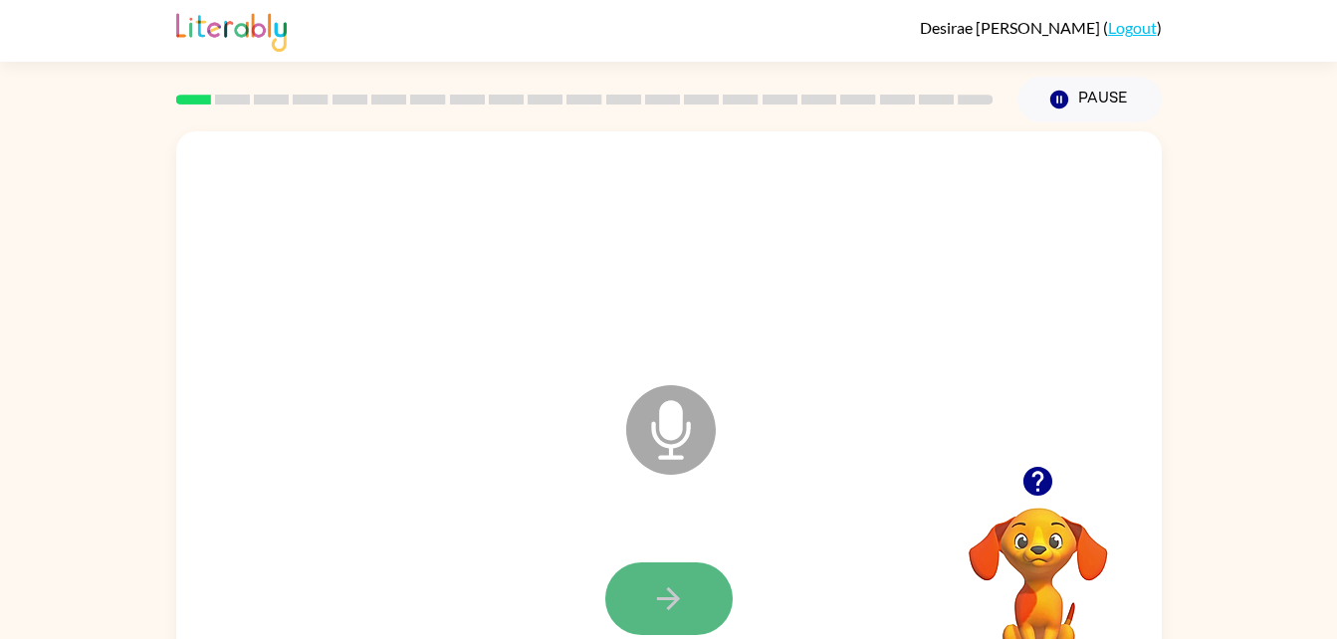
click at [679, 591] on icon "button" at bounding box center [668, 598] width 35 height 35
click at [677, 594] on icon "button" at bounding box center [668, 598] width 35 height 35
click at [686, 599] on button "button" at bounding box center [668, 598] width 127 height 73
click at [672, 586] on icon "button" at bounding box center [668, 598] width 35 height 35
click at [682, 581] on icon "button" at bounding box center [668, 598] width 35 height 35
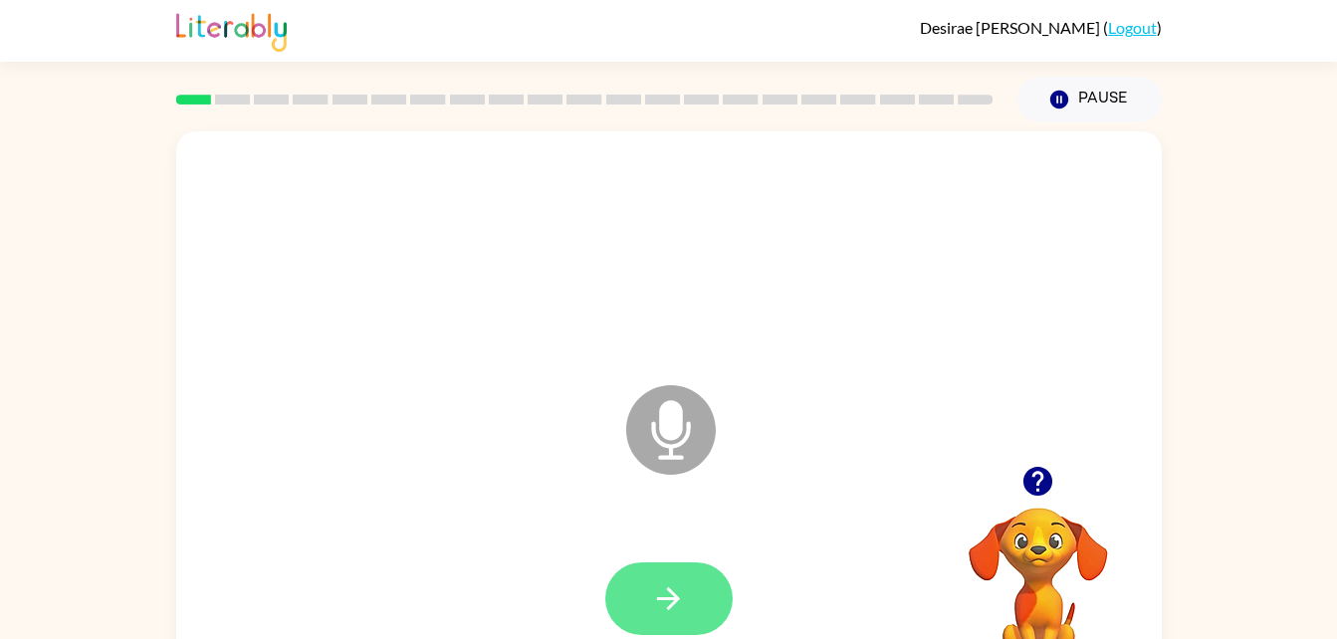
click at [676, 603] on icon "button" at bounding box center [668, 598] width 35 height 35
click at [681, 604] on icon "button" at bounding box center [668, 598] width 35 height 35
click at [679, 583] on icon "button" at bounding box center [668, 598] width 35 height 35
click at [693, 602] on button "button" at bounding box center [668, 598] width 127 height 73
click at [687, 589] on button "button" at bounding box center [668, 598] width 127 height 73
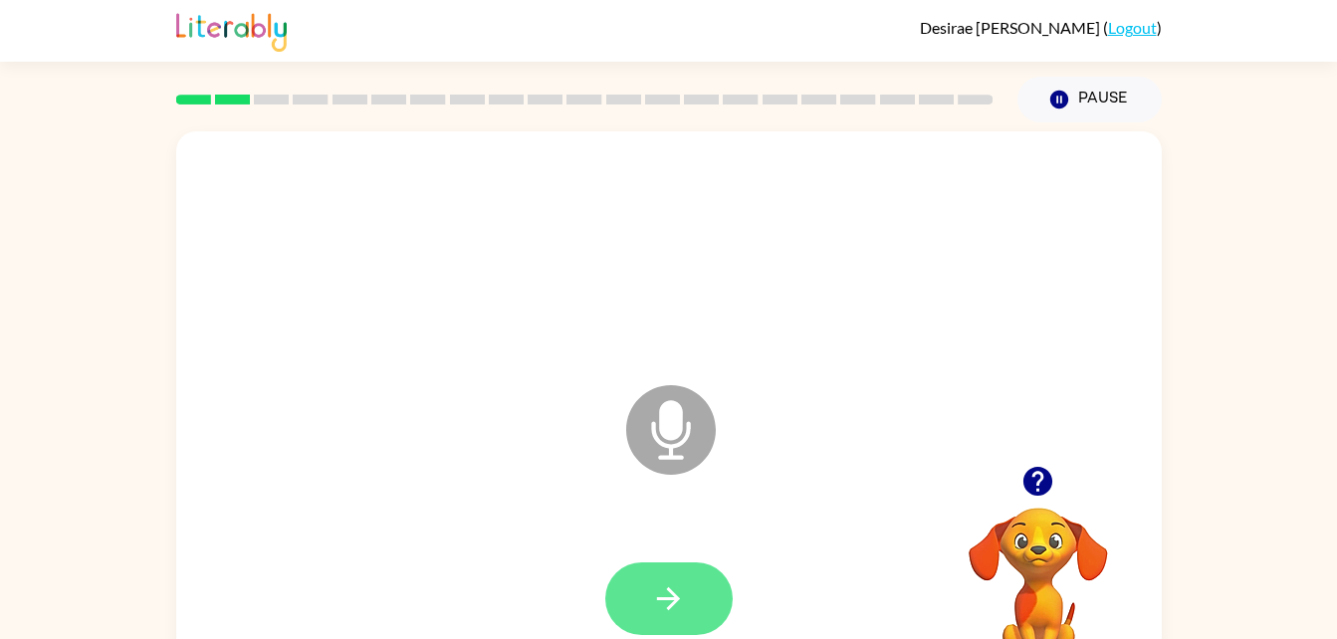
click at [685, 589] on icon "button" at bounding box center [668, 598] width 35 height 35
click at [693, 591] on button "button" at bounding box center [668, 598] width 127 height 73
click at [660, 602] on icon "button" at bounding box center [668, 598] width 35 height 35
click at [670, 597] on icon "button" at bounding box center [668, 598] width 23 height 23
click at [677, 597] on icon "button" at bounding box center [668, 598] width 23 height 23
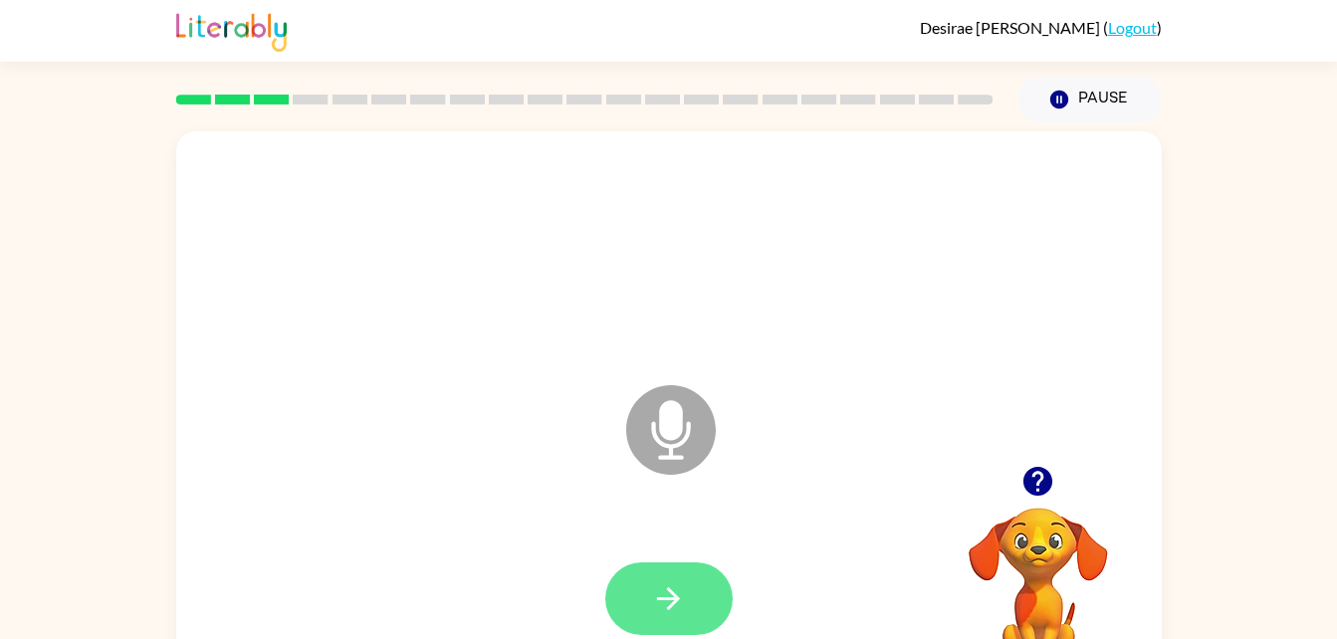
click at [675, 608] on icon "button" at bounding box center [668, 598] width 35 height 35
click at [676, 608] on icon "button" at bounding box center [668, 598] width 35 height 35
click at [683, 594] on icon "button" at bounding box center [668, 598] width 35 height 35
click at [675, 620] on button "button" at bounding box center [668, 598] width 127 height 73
click at [676, 427] on icon "Microphone The Microphone is here when it is your turn to talk" at bounding box center [770, 454] width 299 height 149
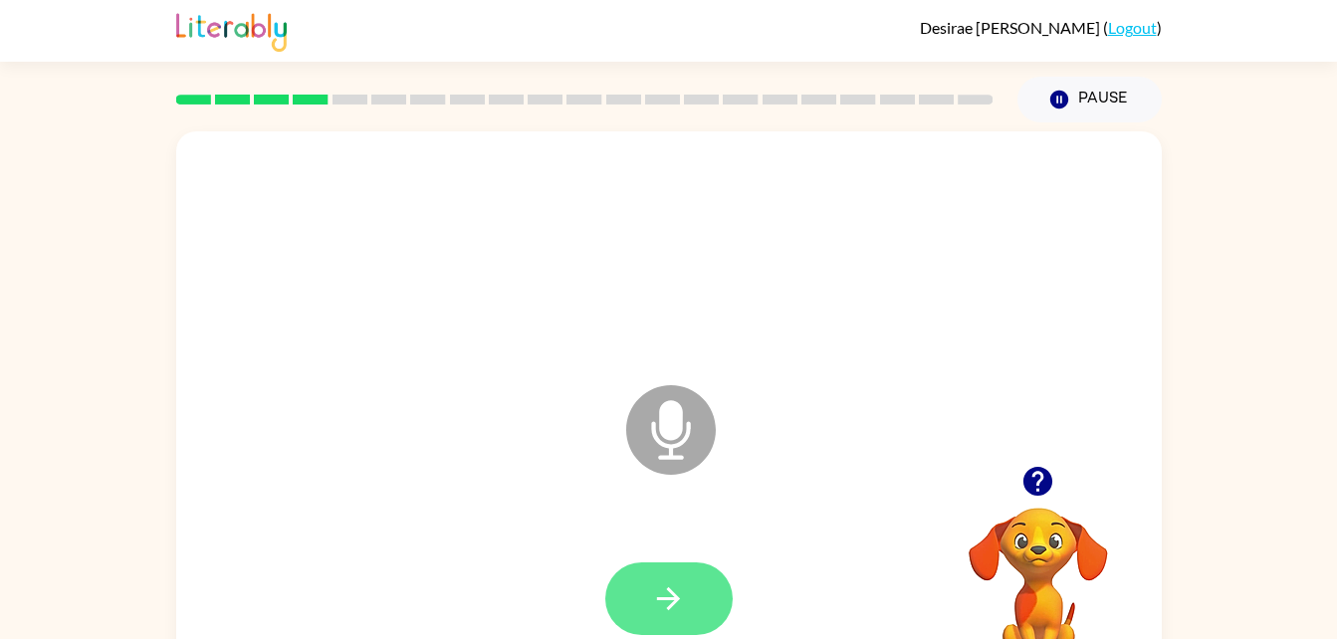
click at [713, 596] on button "button" at bounding box center [668, 598] width 127 height 73
click at [678, 598] on icon "button" at bounding box center [668, 598] width 23 height 23
click at [677, 590] on icon "button" at bounding box center [668, 598] width 35 height 35
click at [675, 611] on icon "button" at bounding box center [668, 598] width 35 height 35
click at [667, 602] on icon "button" at bounding box center [668, 598] width 35 height 35
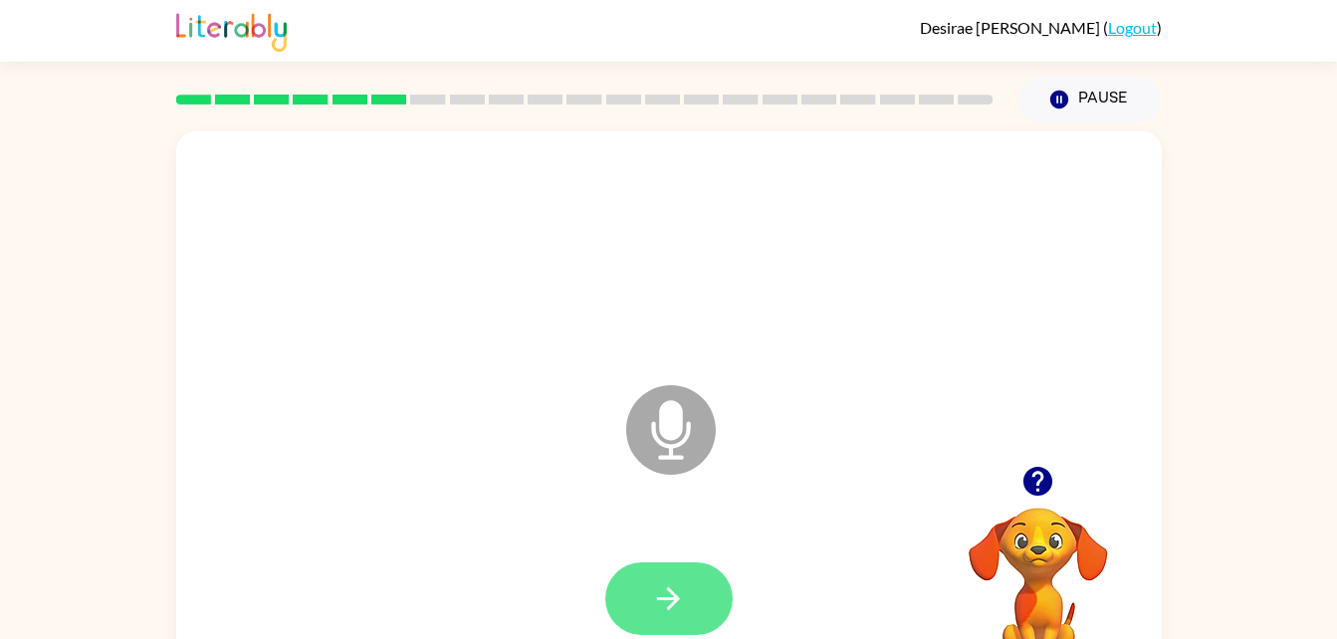
click at [697, 584] on button "button" at bounding box center [668, 598] width 127 height 73
click at [670, 604] on icon "button" at bounding box center [668, 598] width 35 height 35
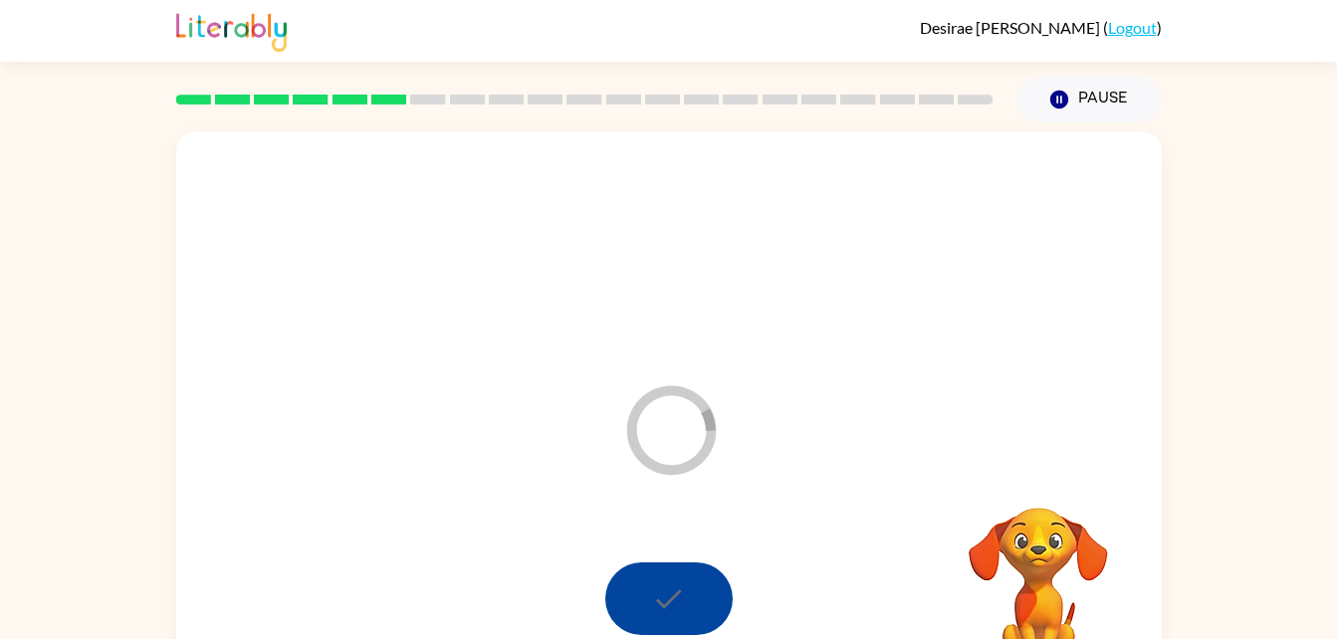
click at [891, 454] on div "Loader Your response is being sent to our graders" at bounding box center [669, 415] width 986 height 568
click at [665, 608] on div at bounding box center [668, 598] width 127 height 73
click at [653, 594] on div at bounding box center [668, 598] width 127 height 73
click at [796, 494] on div "Loader Your response is being sent to our graders" at bounding box center [669, 415] width 986 height 568
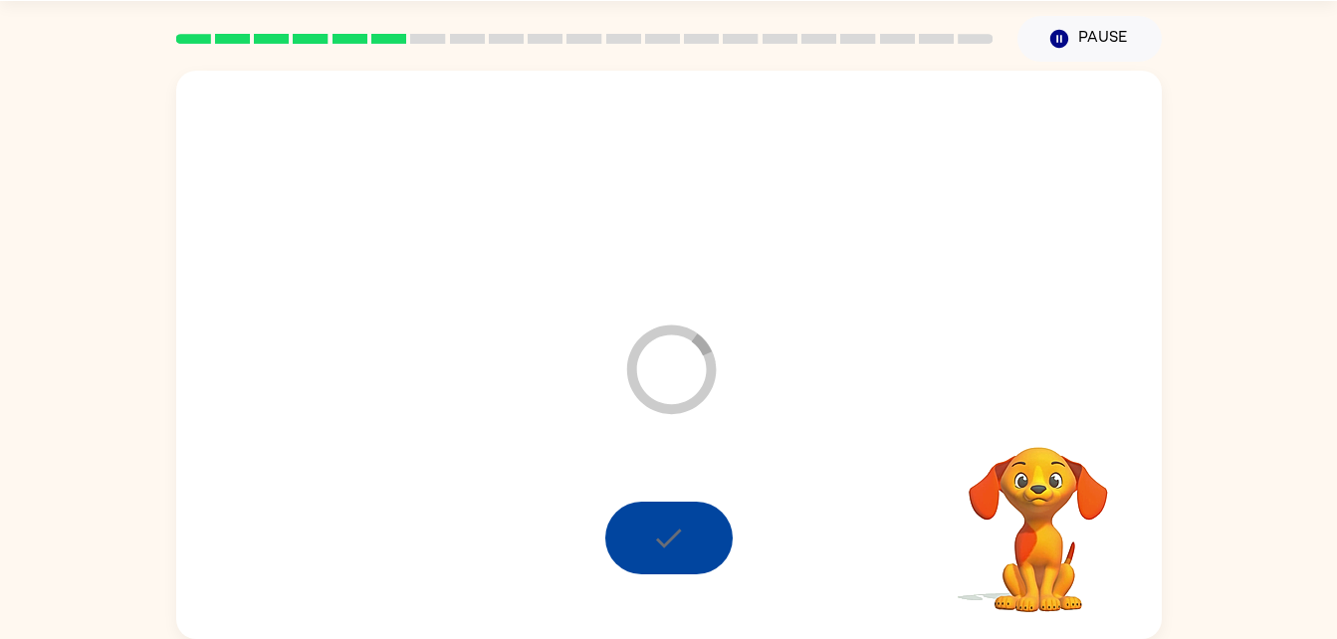
scroll to position [60, 0]
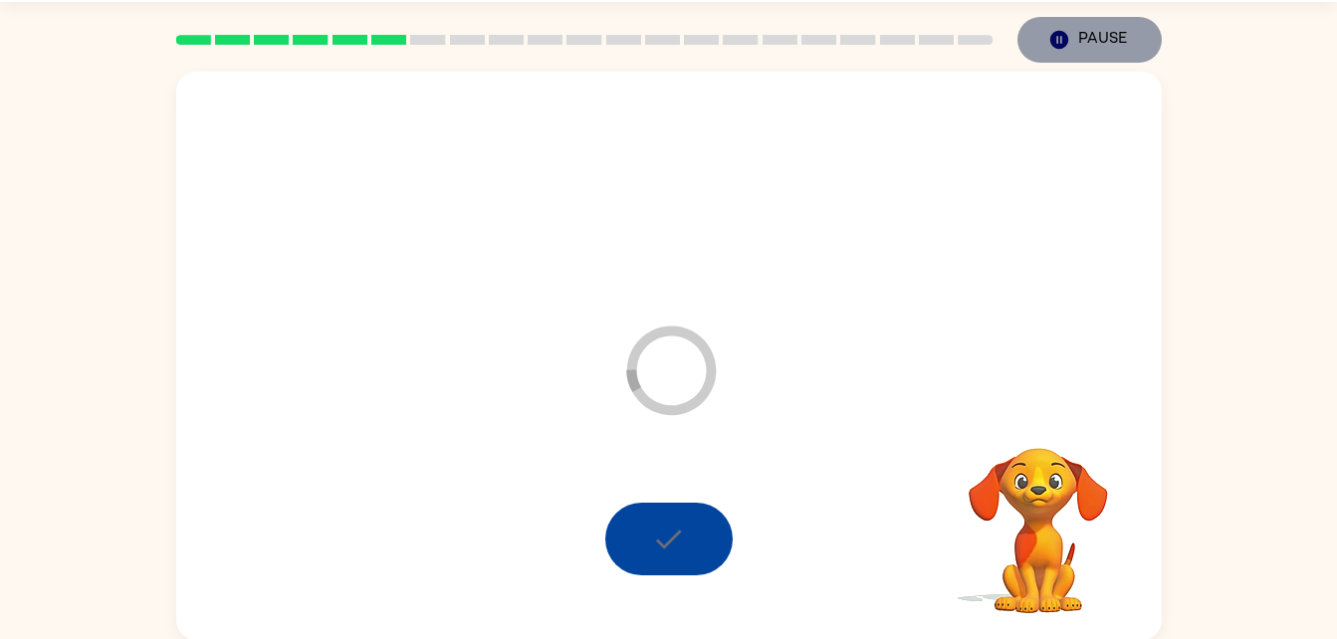
click at [1107, 46] on button "Pause Pause" at bounding box center [1089, 40] width 144 height 46
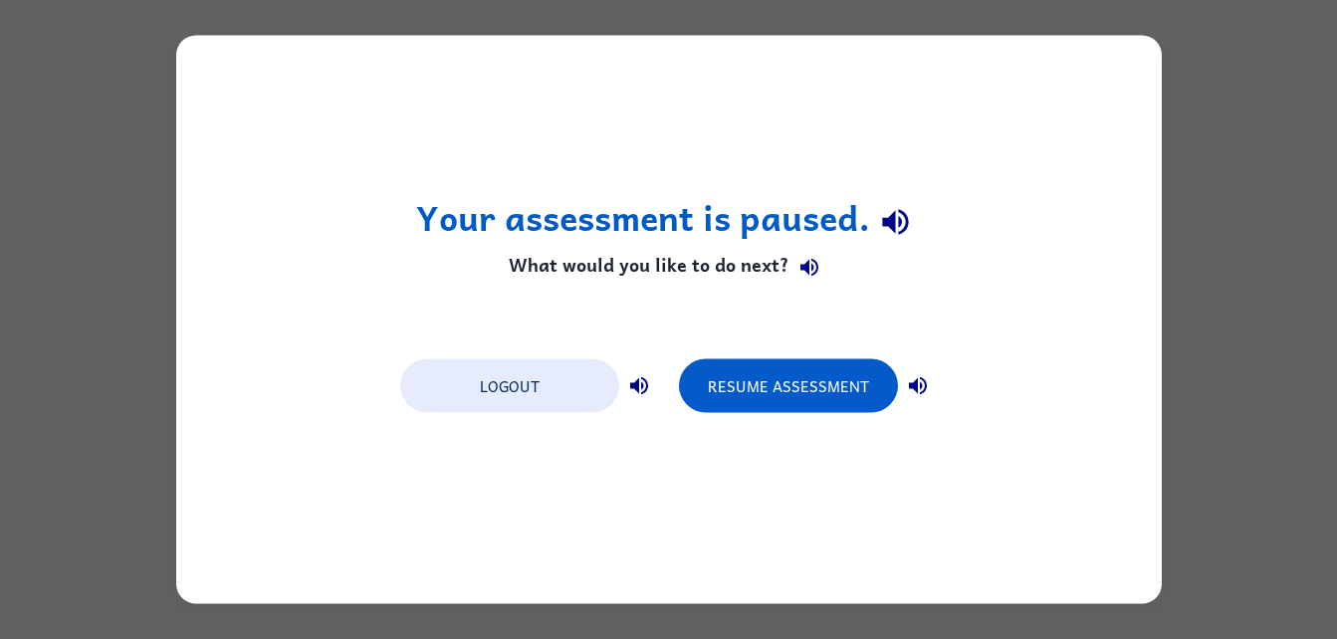
scroll to position [0, 0]
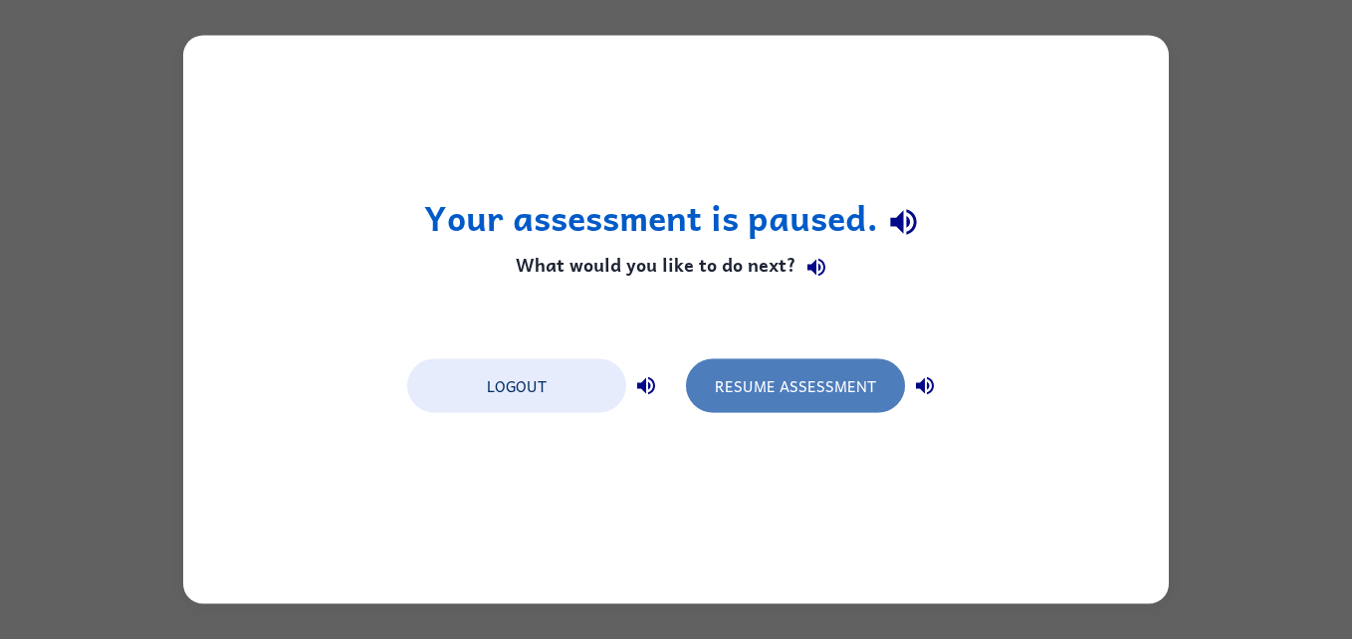
click at [853, 387] on button "Resume Assessment" at bounding box center [795, 386] width 219 height 54
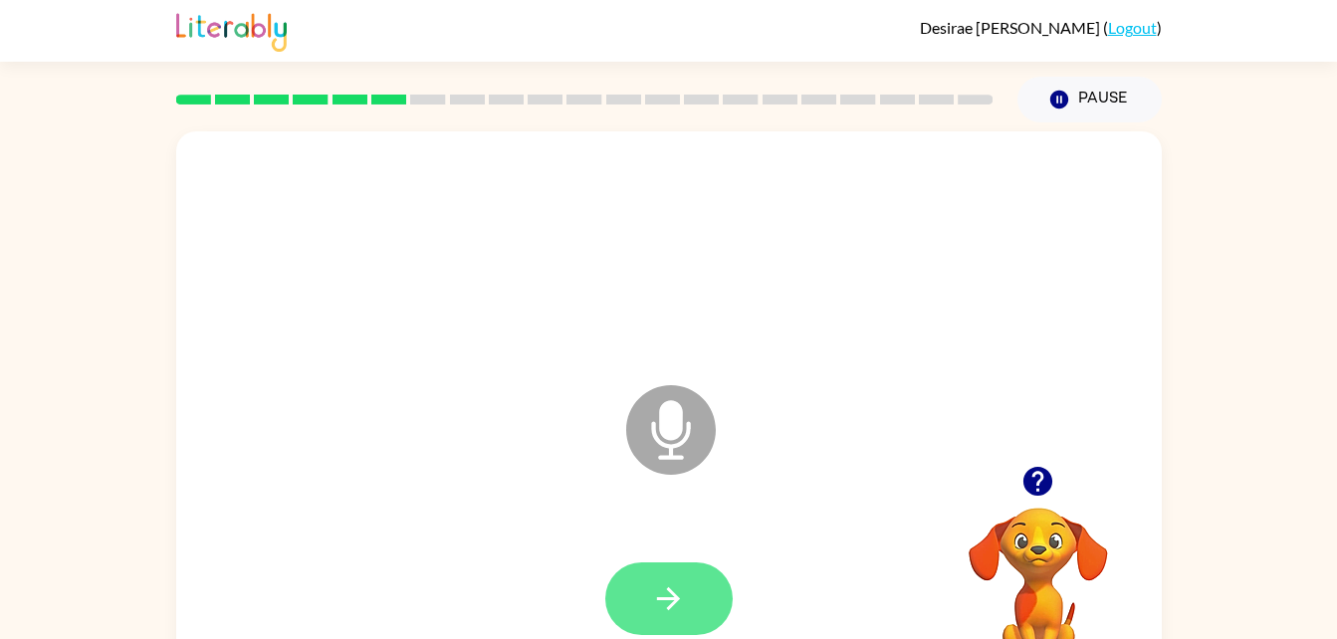
click at [696, 606] on button "button" at bounding box center [668, 598] width 127 height 73
click at [682, 603] on icon "button" at bounding box center [668, 598] width 35 height 35
click at [710, 607] on button "button" at bounding box center [668, 598] width 127 height 73
click at [690, 592] on button "button" at bounding box center [668, 598] width 127 height 73
click at [698, 577] on button "button" at bounding box center [668, 598] width 127 height 73
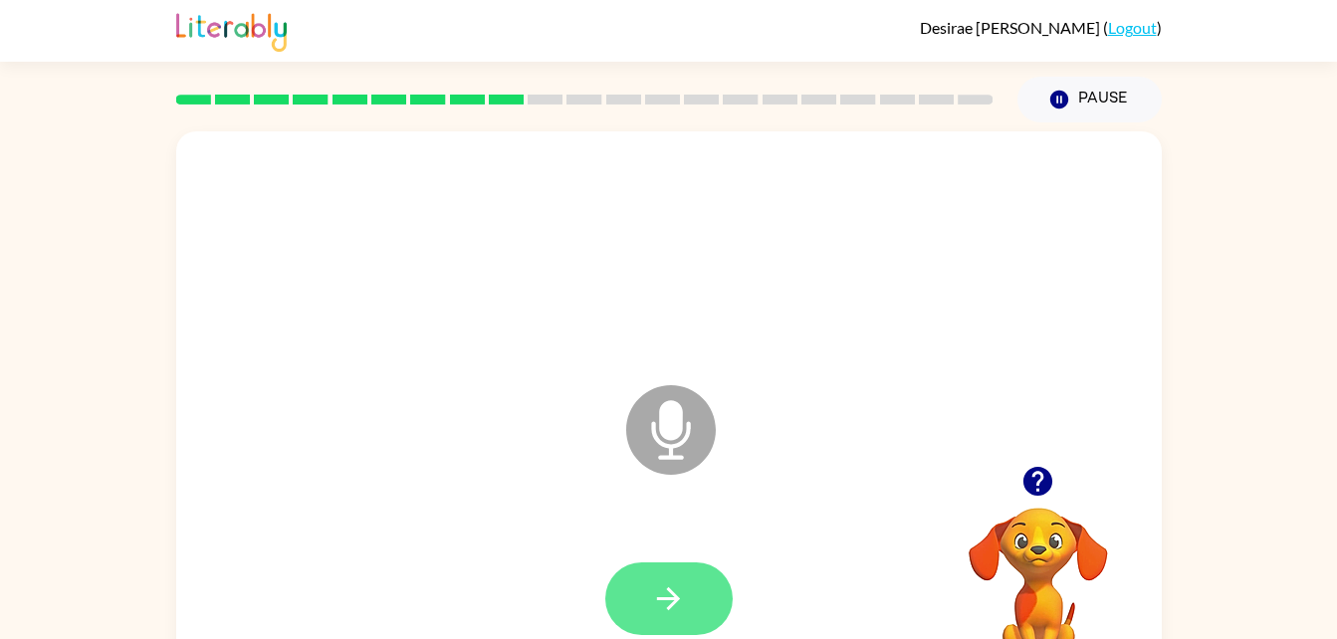
click at [688, 581] on button "button" at bounding box center [668, 598] width 127 height 73
click at [689, 596] on button "button" at bounding box center [668, 598] width 127 height 73
click at [701, 587] on button "button" at bounding box center [668, 598] width 127 height 73
click at [687, 597] on button "button" at bounding box center [668, 598] width 127 height 73
click at [685, 587] on icon "button" at bounding box center [668, 598] width 35 height 35
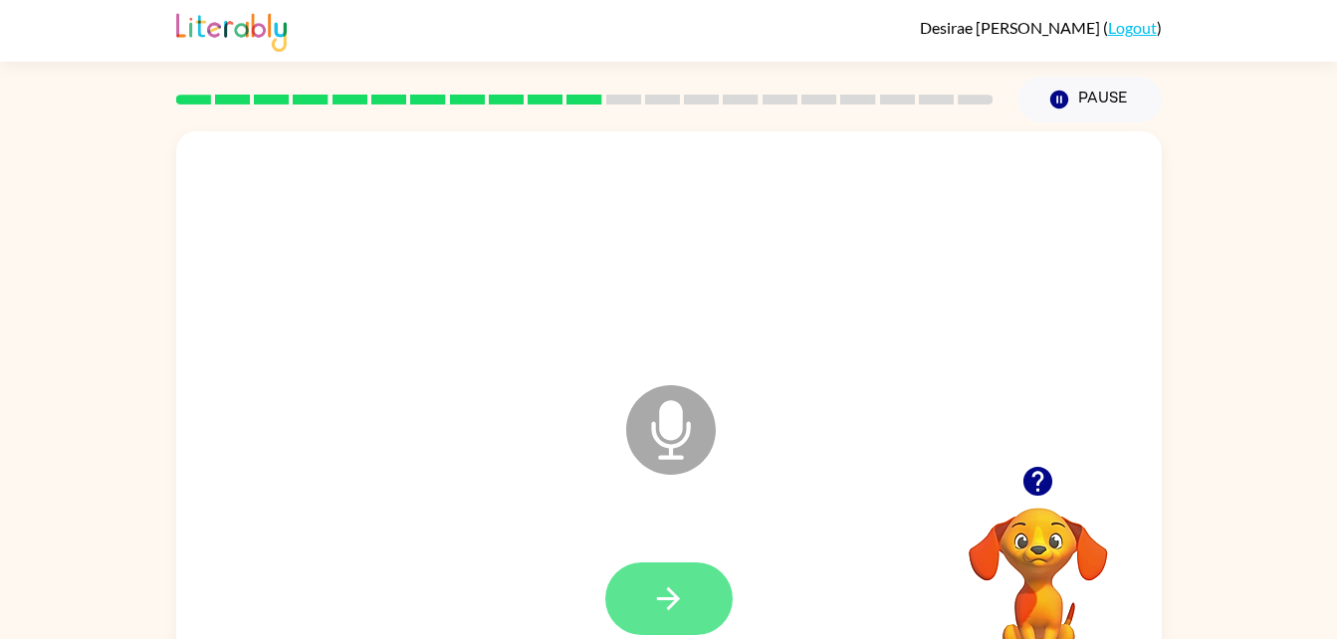
click at [688, 597] on button "button" at bounding box center [668, 598] width 127 height 73
click at [689, 589] on button "button" at bounding box center [668, 598] width 127 height 73
click at [684, 604] on icon "button" at bounding box center [668, 598] width 35 height 35
click at [692, 600] on button "button" at bounding box center [668, 598] width 127 height 73
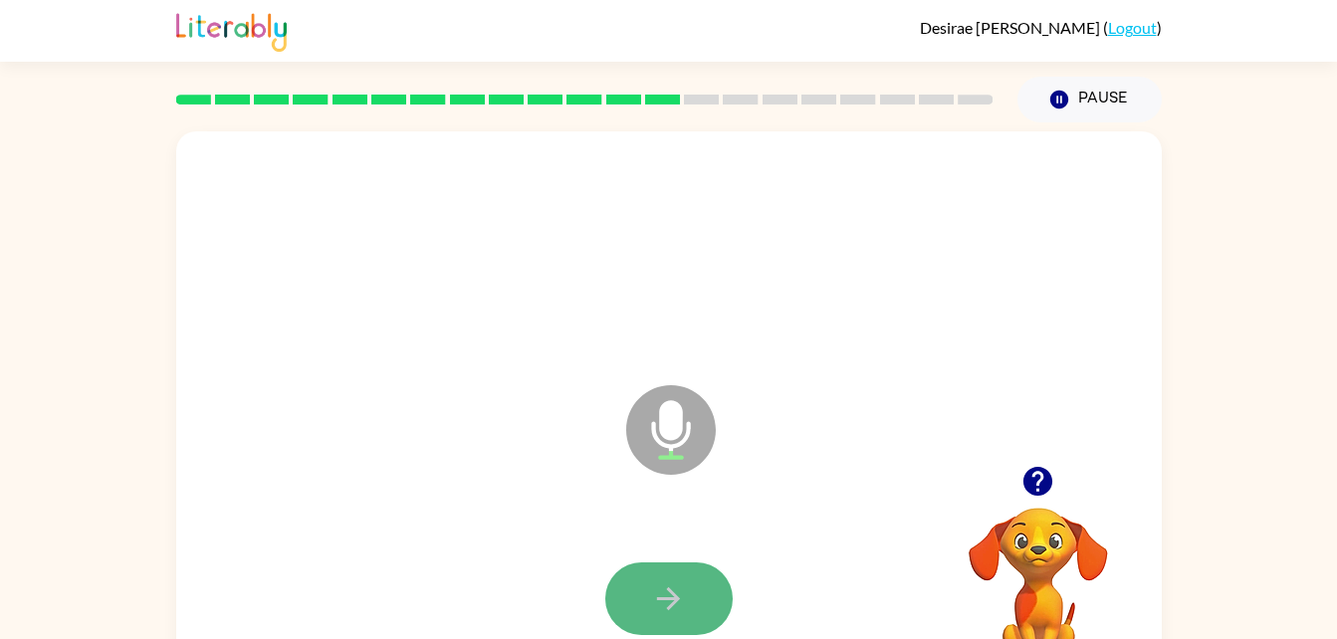
click at [686, 608] on button "button" at bounding box center [668, 598] width 127 height 73
click at [676, 581] on icon "button" at bounding box center [668, 598] width 35 height 35
click at [675, 606] on icon "button" at bounding box center [668, 598] width 35 height 35
click at [700, 597] on button "button" at bounding box center [668, 598] width 127 height 73
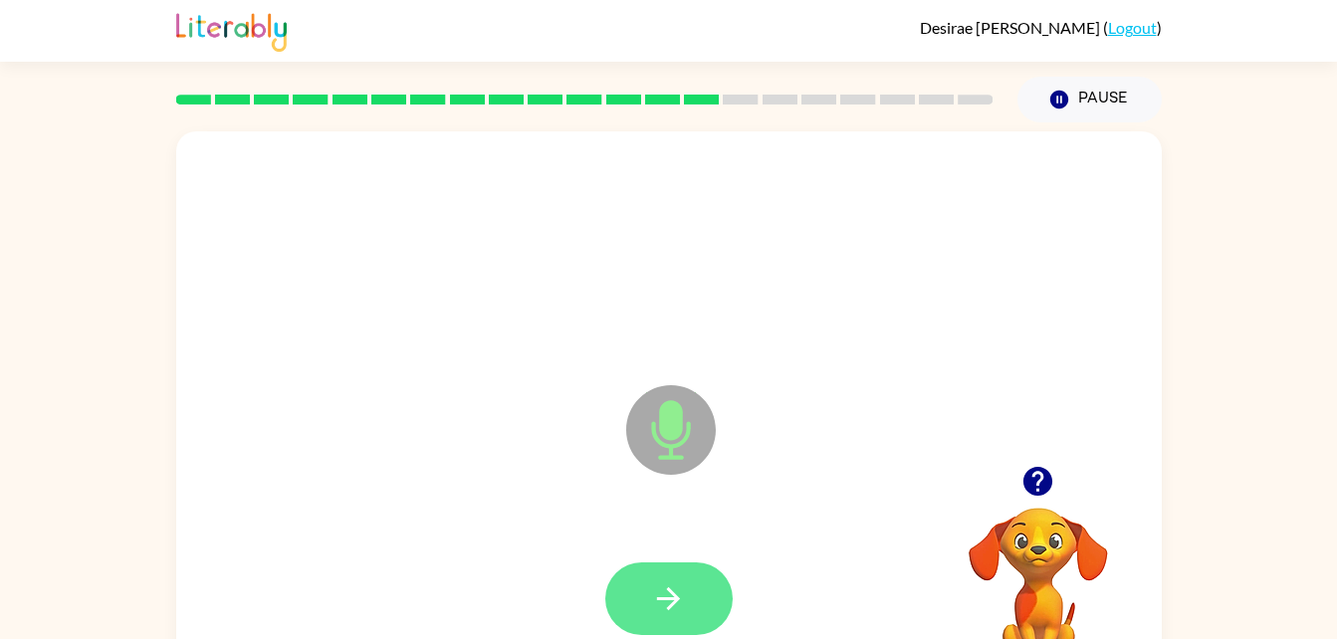
click at [686, 593] on button "button" at bounding box center [668, 598] width 127 height 73
click at [677, 590] on icon "button" at bounding box center [668, 598] width 35 height 35
click at [697, 592] on button "button" at bounding box center [668, 598] width 127 height 73
click at [682, 590] on icon "button" at bounding box center [668, 598] width 35 height 35
click at [709, 589] on button "button" at bounding box center [668, 598] width 127 height 73
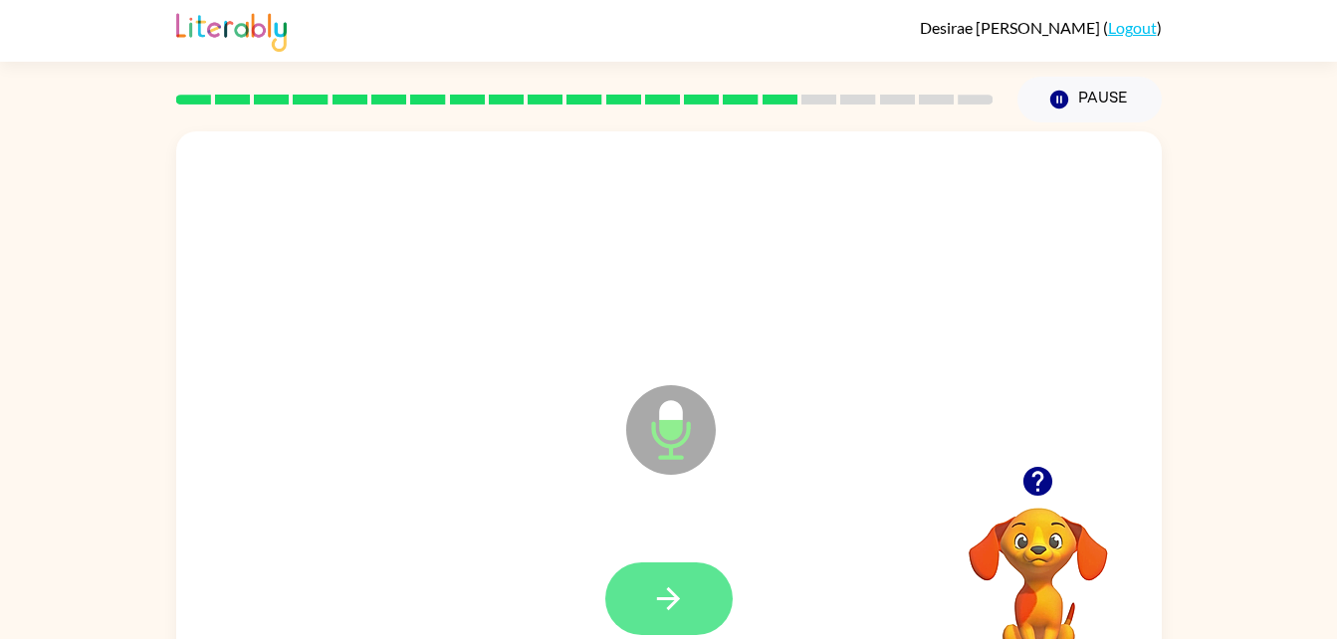
click at [696, 585] on button "button" at bounding box center [668, 598] width 127 height 73
click at [676, 606] on icon "button" at bounding box center [668, 598] width 35 height 35
click at [673, 570] on button "button" at bounding box center [668, 598] width 127 height 73
click at [663, 620] on button "button" at bounding box center [668, 598] width 127 height 73
click at [679, 621] on button "button" at bounding box center [668, 598] width 127 height 73
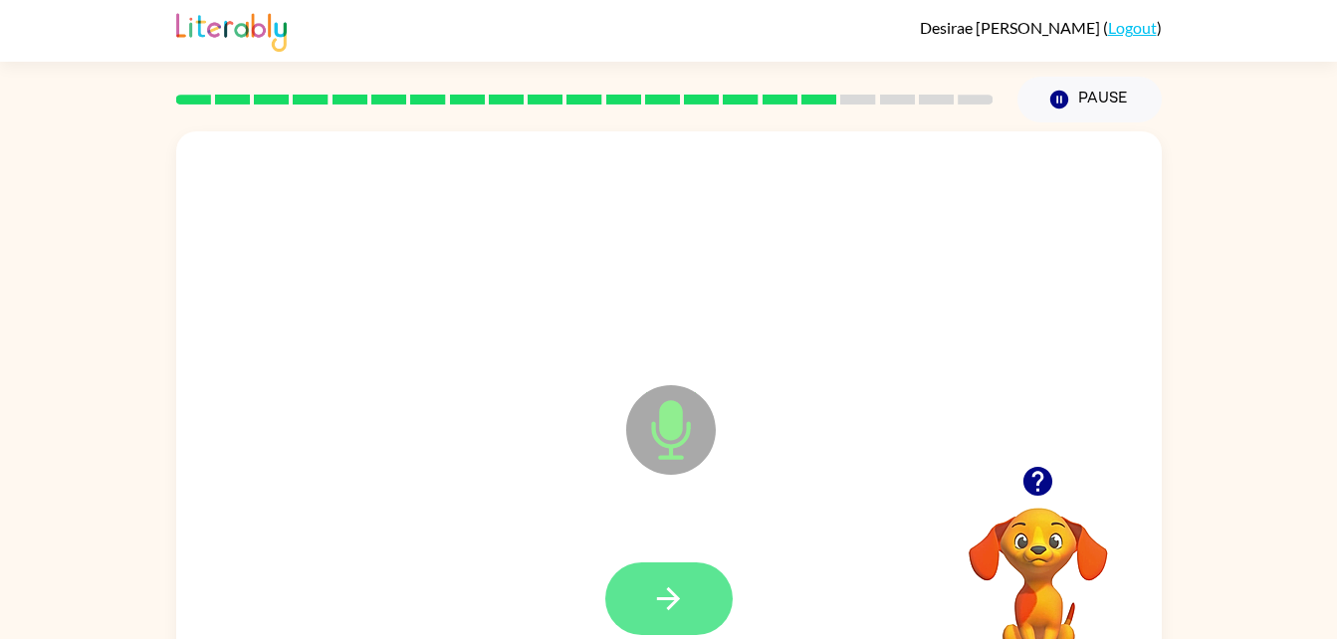
click at [673, 594] on icon "button" at bounding box center [668, 598] width 23 height 23
click at [666, 602] on icon "button" at bounding box center [668, 598] width 35 height 35
click at [664, 606] on icon "button" at bounding box center [668, 598] width 35 height 35
click at [680, 589] on icon "button" at bounding box center [668, 598] width 35 height 35
click at [697, 586] on button "button" at bounding box center [668, 598] width 127 height 73
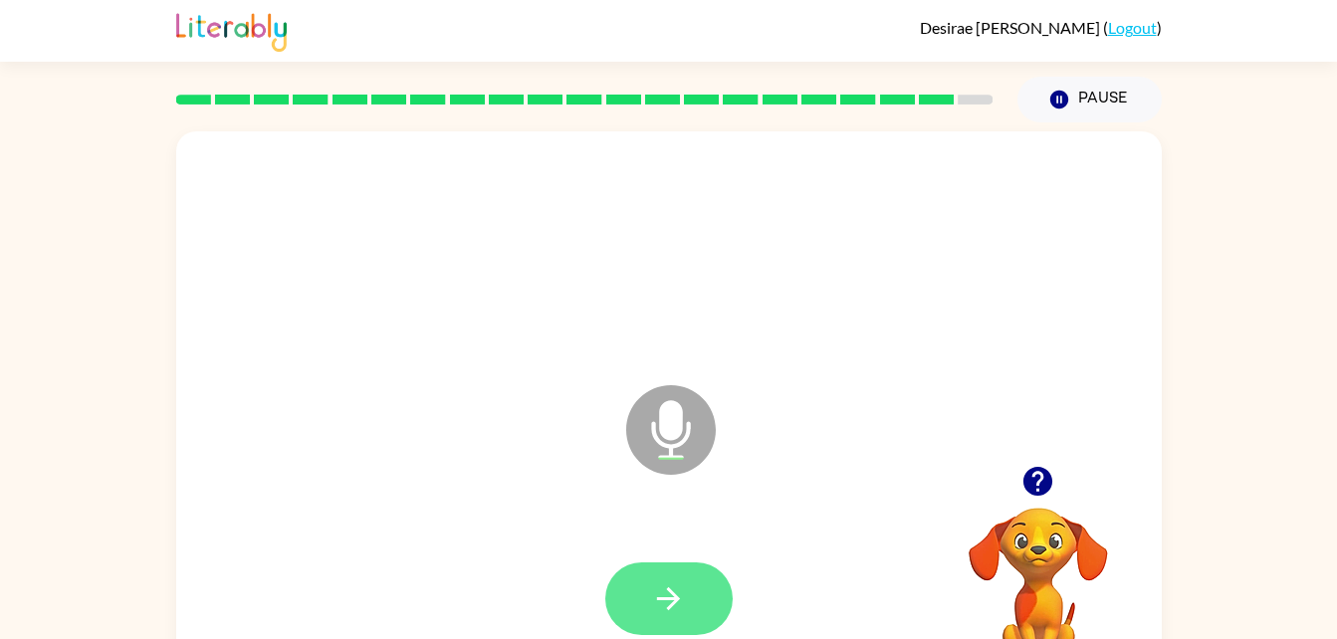
click at [657, 570] on button "button" at bounding box center [668, 598] width 127 height 73
click at [671, 586] on icon "button" at bounding box center [668, 598] width 35 height 35
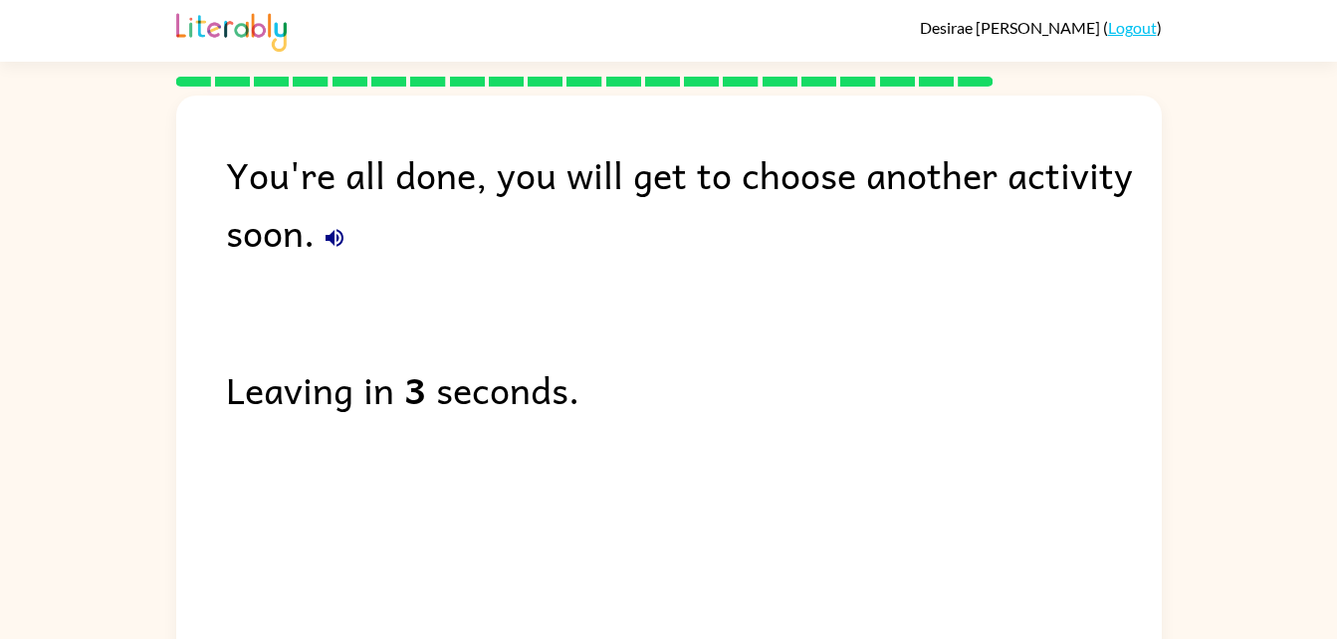
click at [343, 239] on icon "button" at bounding box center [335, 238] width 24 height 24
